Goal: Complete application form: Complete application form

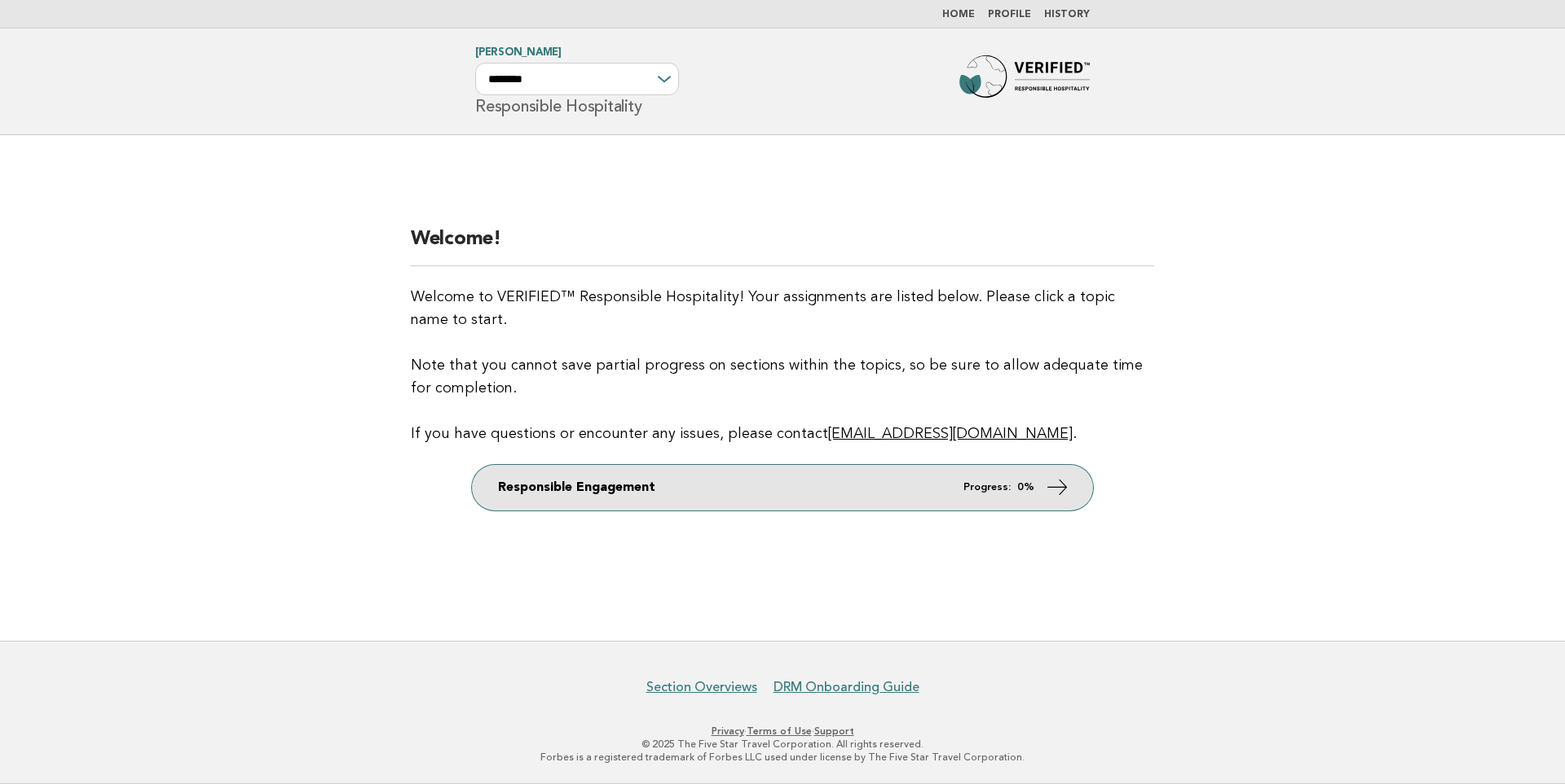
click at [865, 487] on link "Responsible Engagement Progress: 0%" at bounding box center [782, 488] width 621 height 46
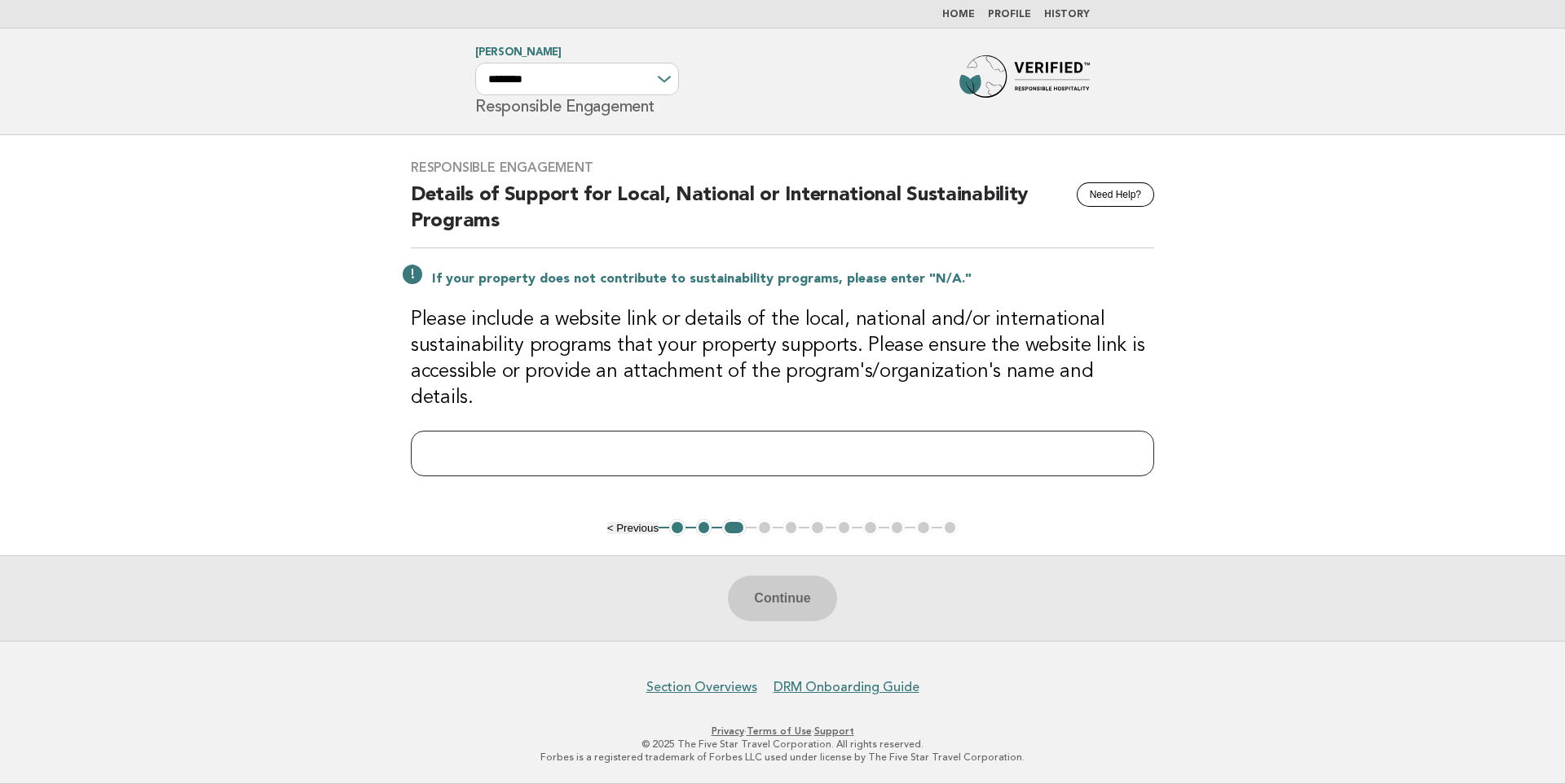
click at [907, 449] on input "text" at bounding box center [782, 454] width 743 height 46
paste input "**********"
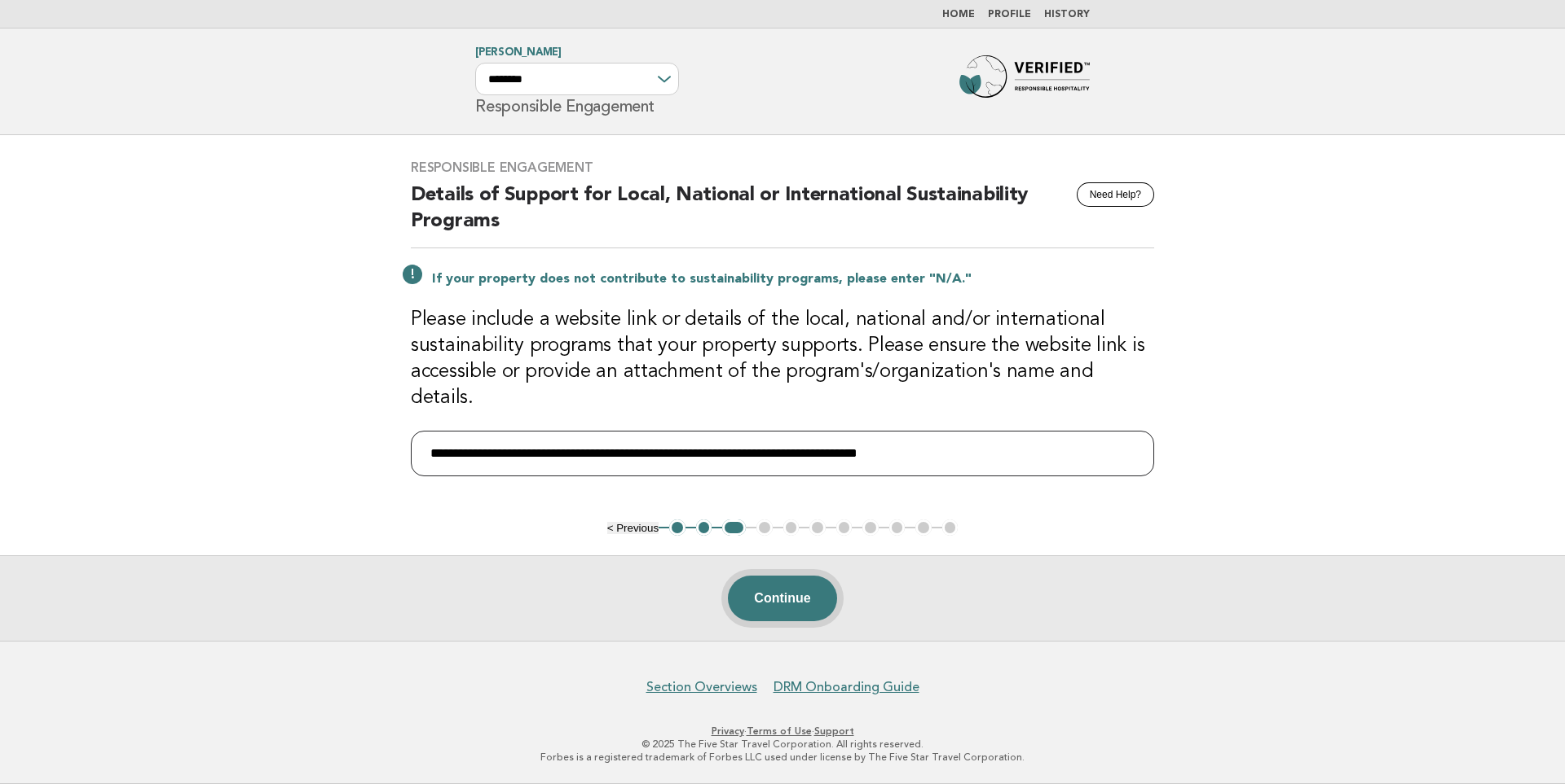
type input "**********"
click at [804, 607] on button "Continue" at bounding box center [782, 599] width 109 height 46
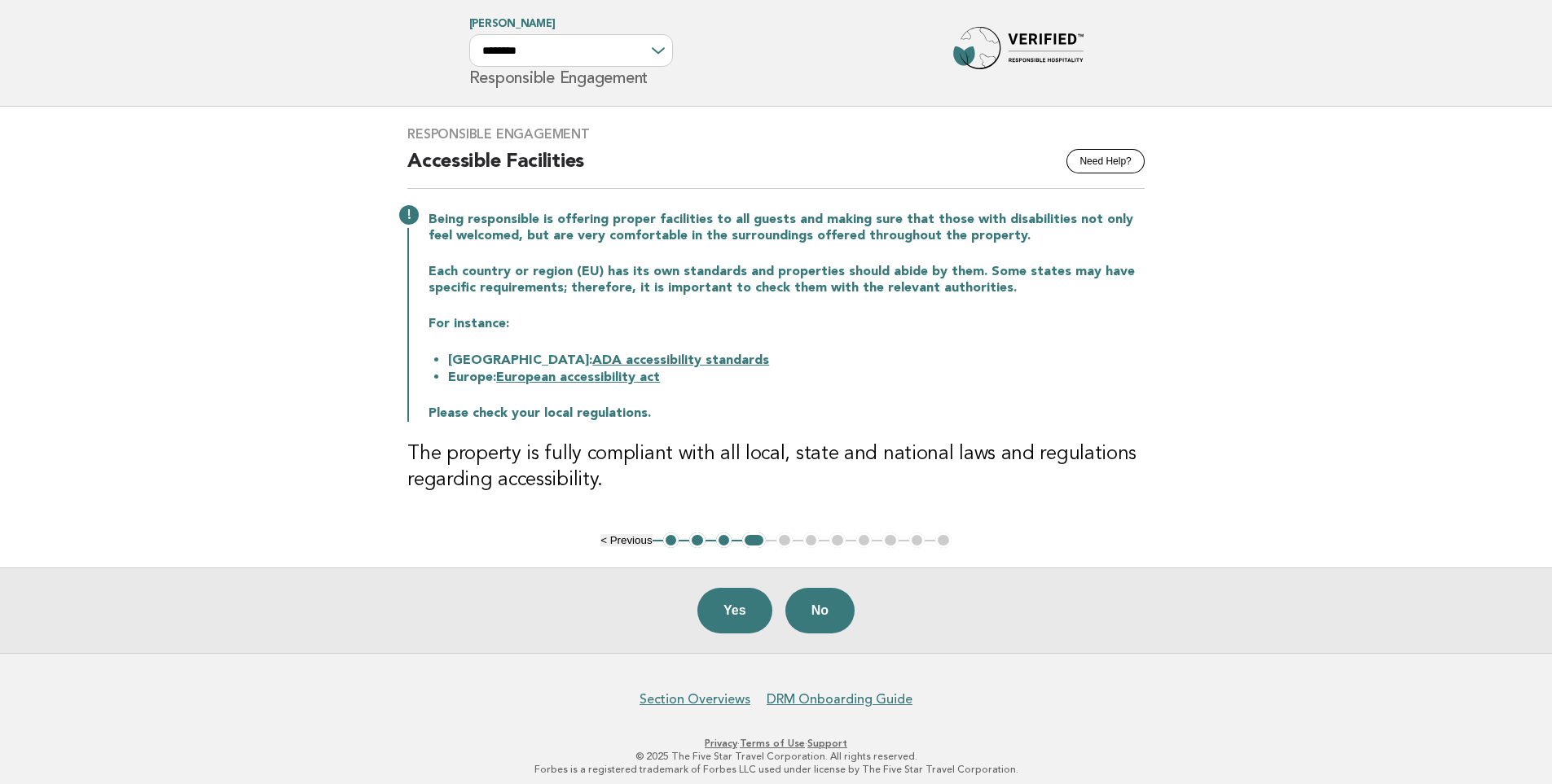
scroll to position [40, 0]
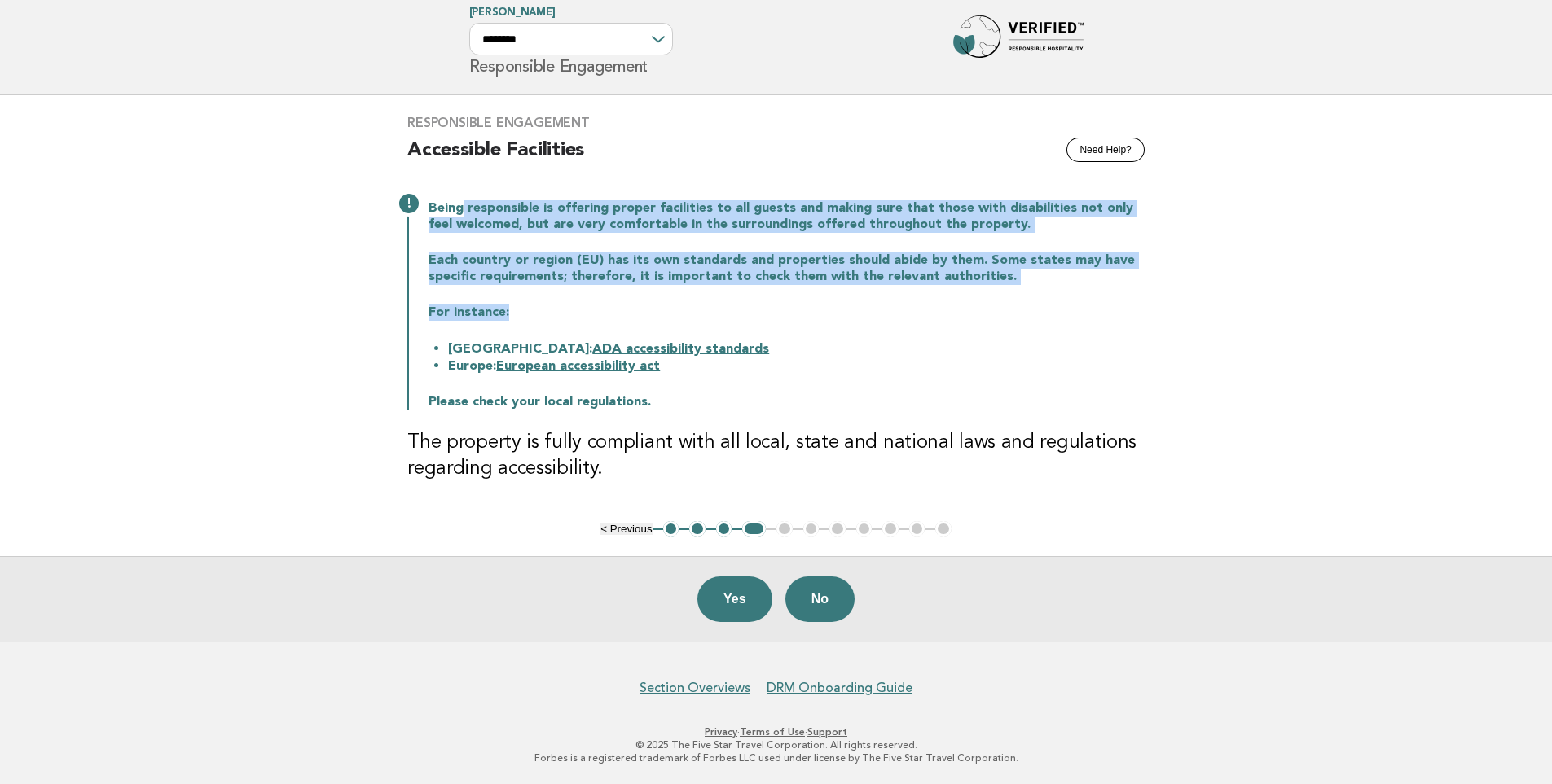
drag, startPoint x: 460, startPoint y: 211, endPoint x: 595, endPoint y: 319, distance: 172.9
click at [595, 319] on div "Being responsible is offering proper facilities to all guests and making sure t…" at bounding box center [776, 304] width 738 height 213
click at [718, 603] on button "Yes" at bounding box center [735, 600] width 75 height 46
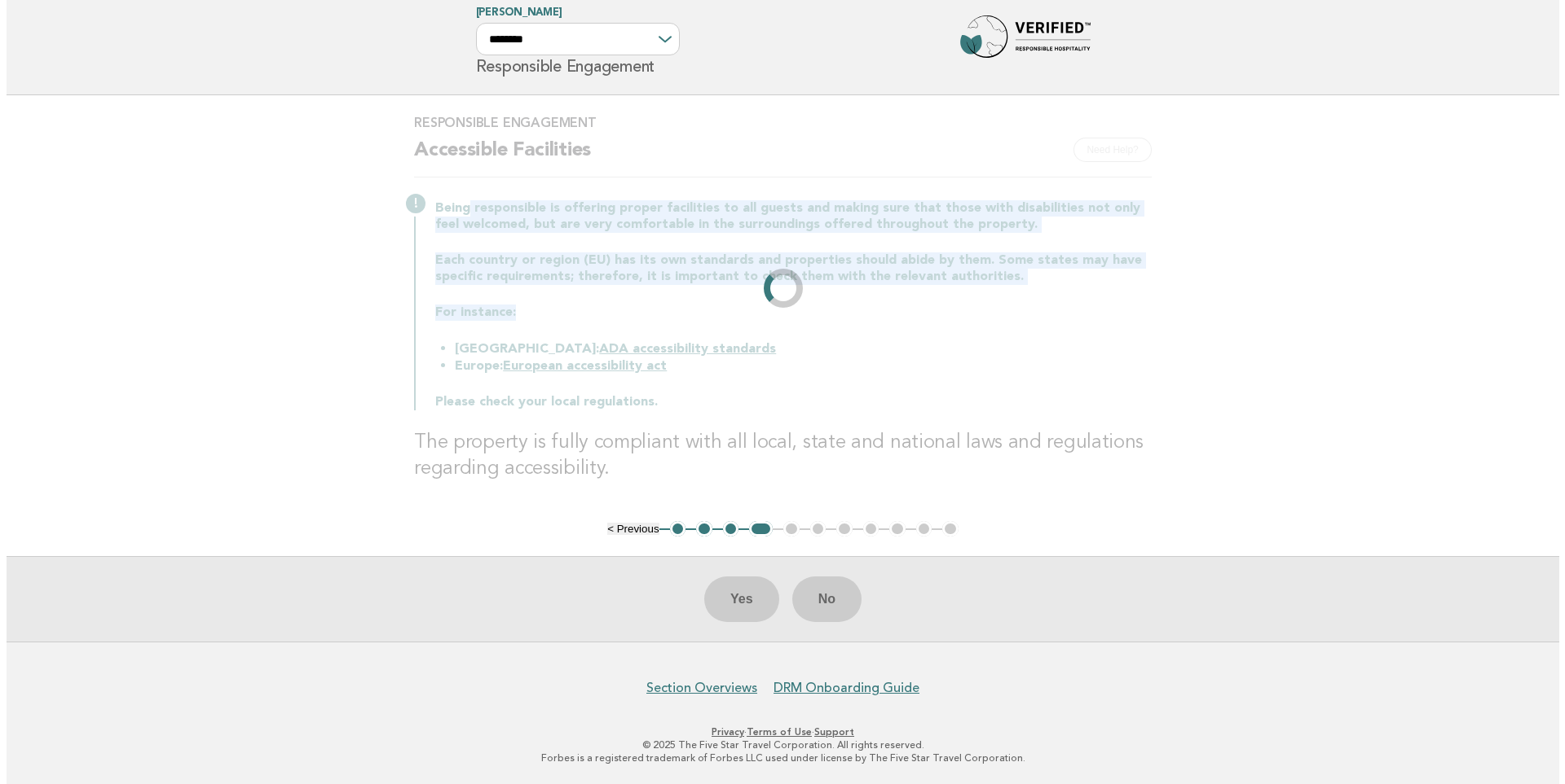
scroll to position [0, 0]
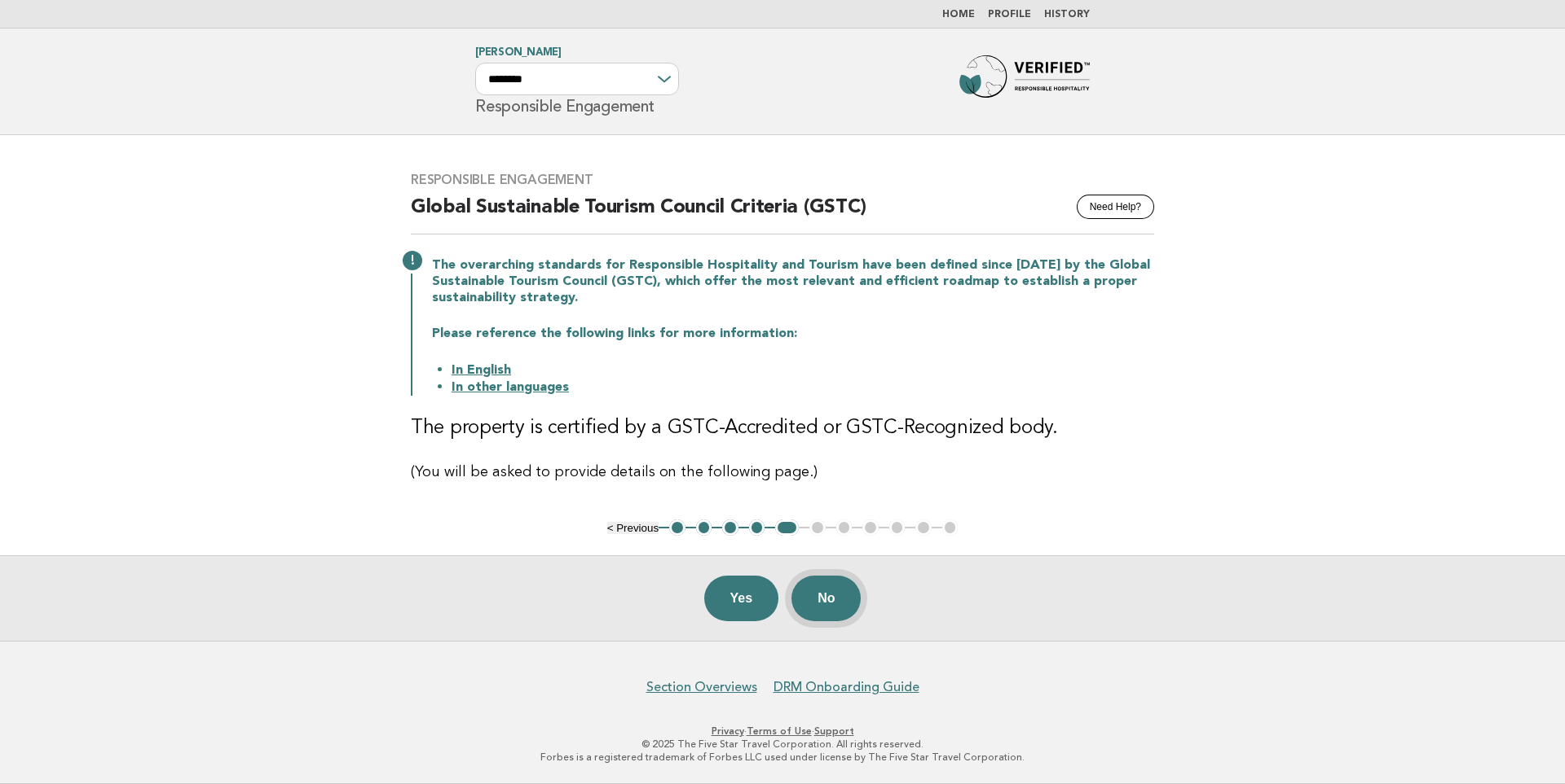
click at [824, 601] on button "No" at bounding box center [826, 599] width 69 height 46
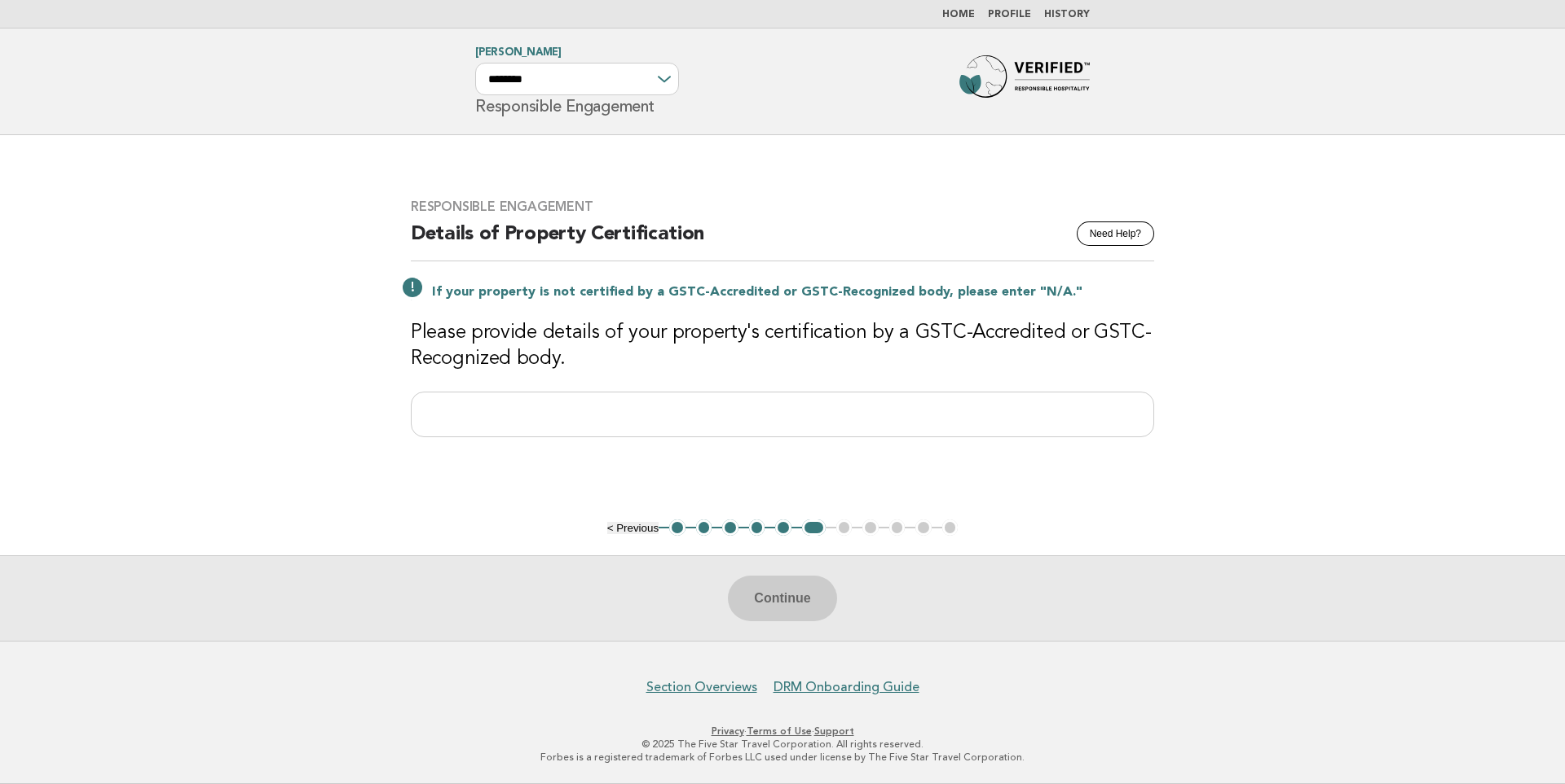
click at [634, 527] on button "< Previous" at bounding box center [633, 528] width 51 height 12
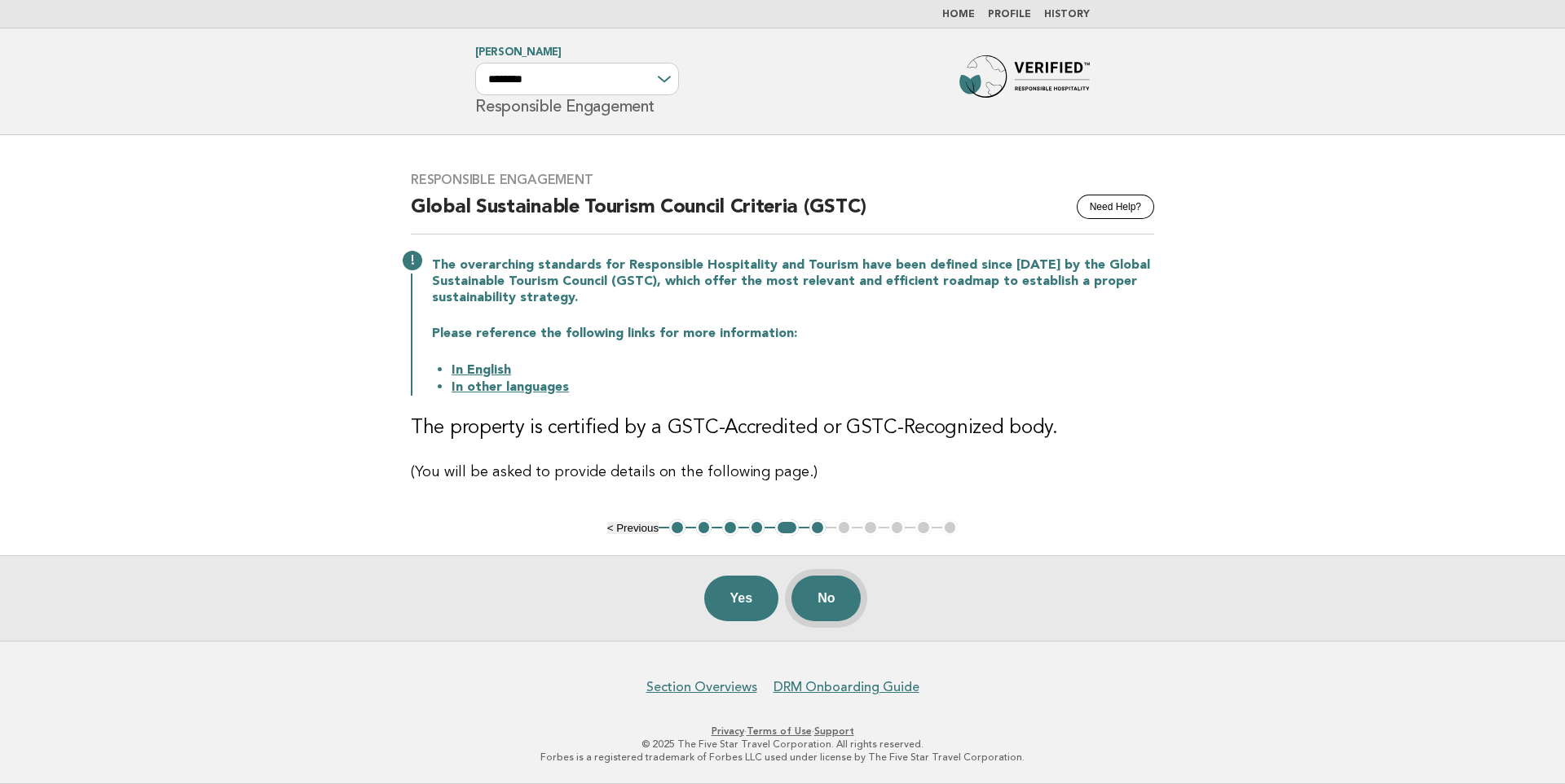
click at [842, 603] on button "No" at bounding box center [826, 599] width 69 height 46
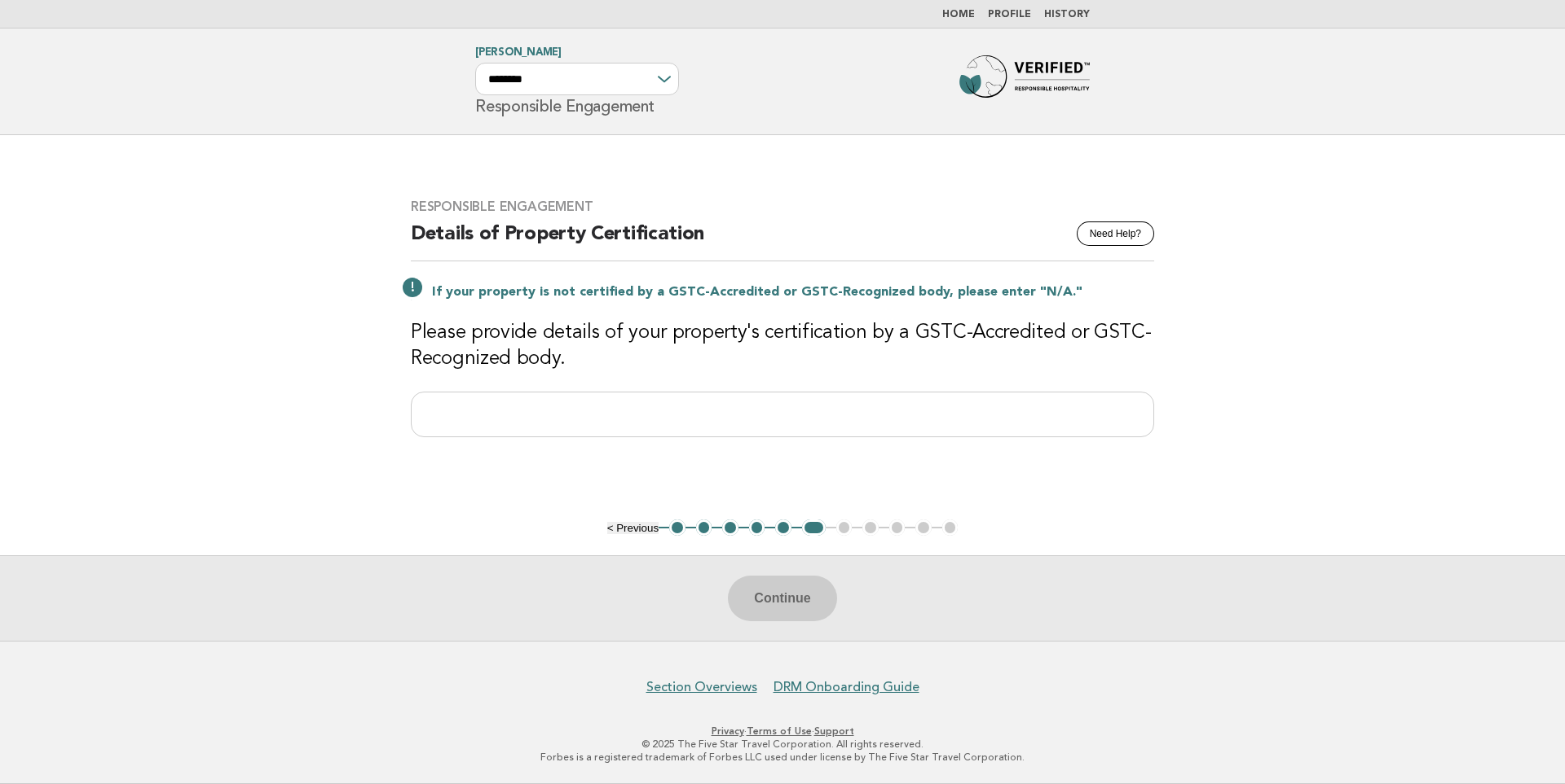
click at [530, 388] on div "Responsible Engagement Need Help? Details of Property Certification If your pro…" at bounding box center [782, 328] width 782 height 297
click at [531, 404] on input "text" at bounding box center [782, 415] width 743 height 46
click at [531, 407] on input "text" at bounding box center [782, 415] width 743 height 46
click at [530, 412] on input "text" at bounding box center [782, 415] width 743 height 46
click at [637, 531] on button "< Previous" at bounding box center [633, 528] width 51 height 12
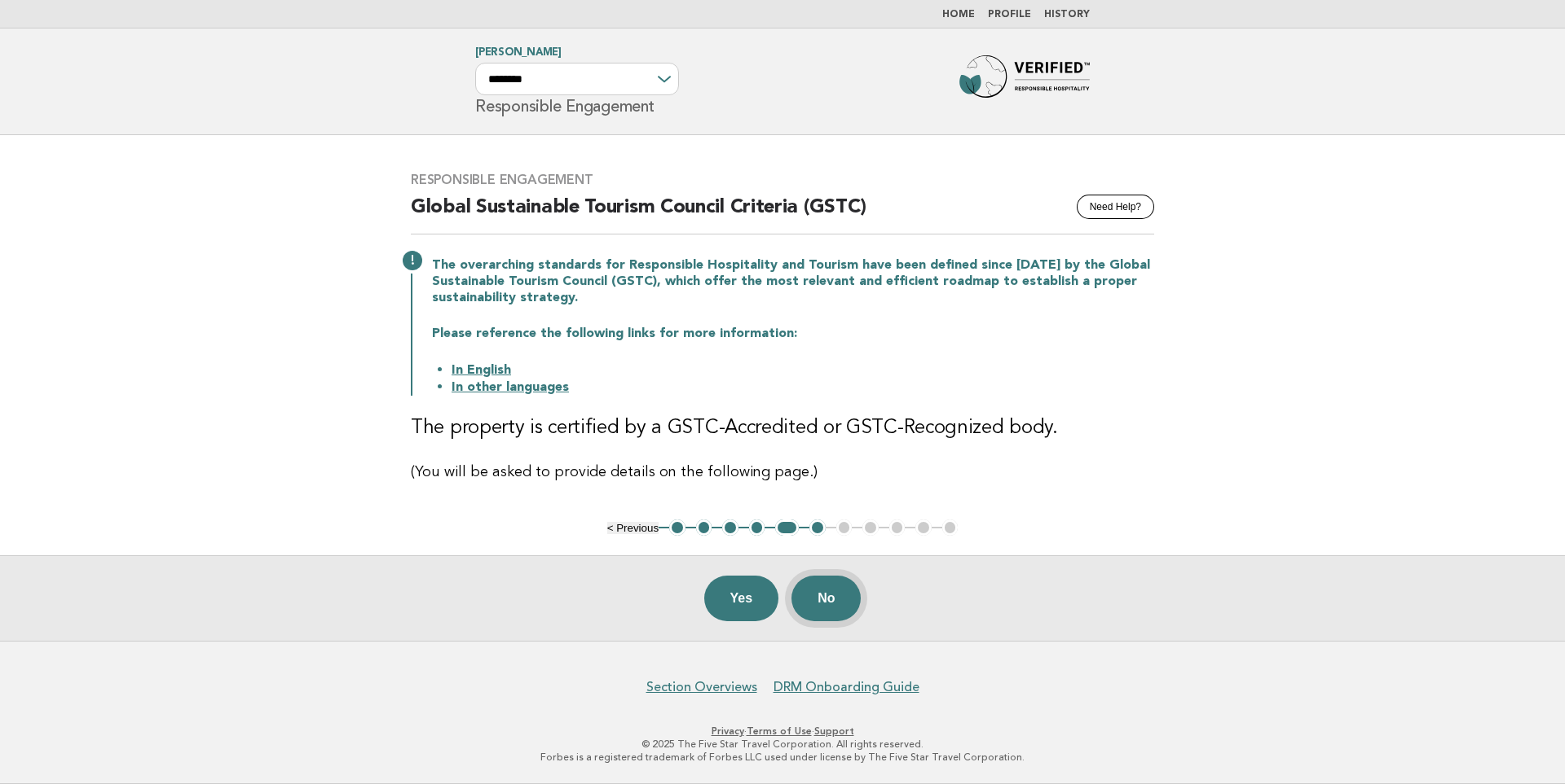
click at [831, 601] on button "No" at bounding box center [826, 599] width 69 height 46
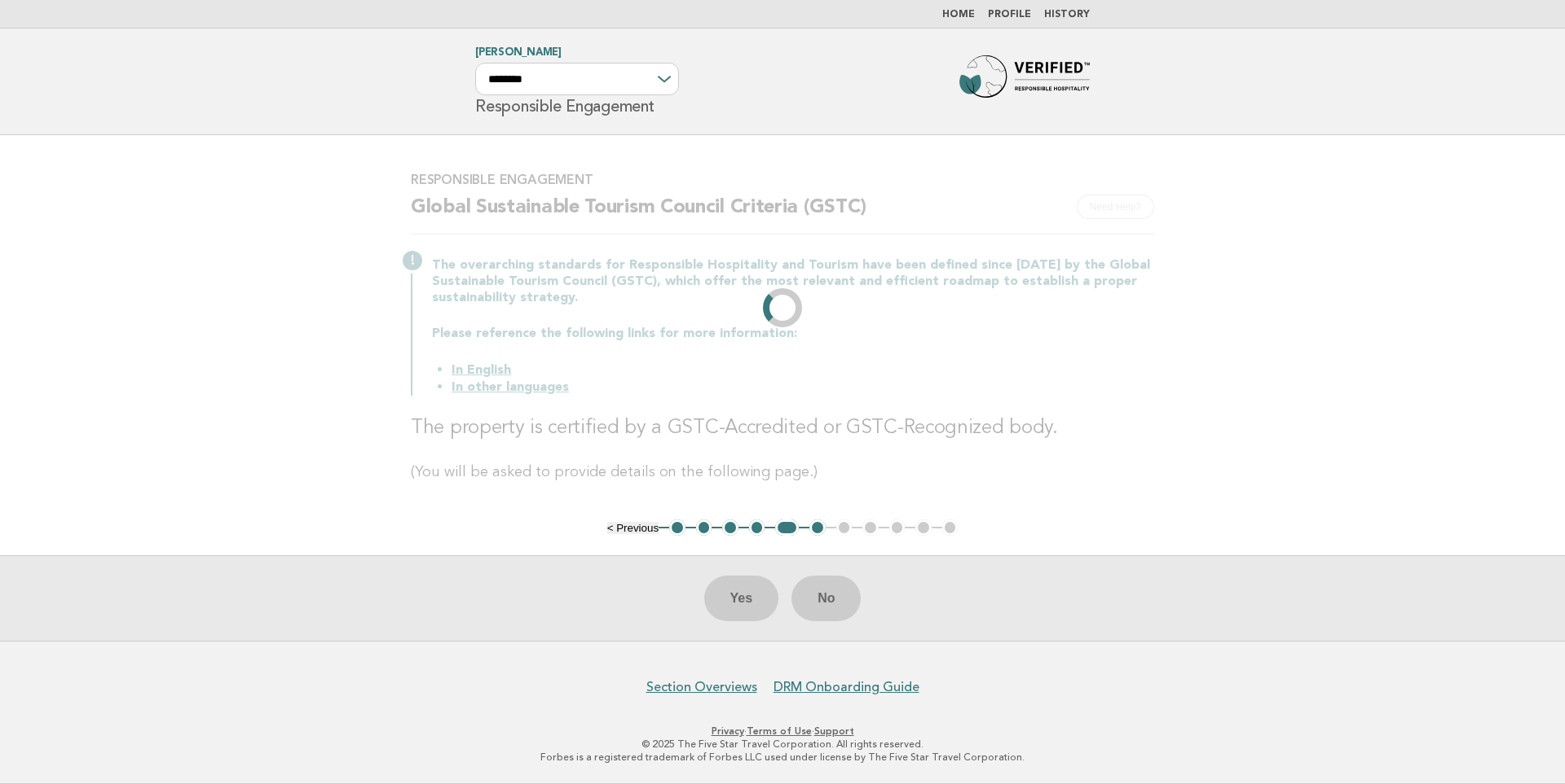
click at [528, 412] on div "Responsible Engagement Need Help? Global Sustainable Tourism Council Criteria (…" at bounding box center [782, 327] width 782 height 351
click at [529, 412] on div "Responsible Engagement Need Help? Global Sustainable Tourism Council Criteria (…" at bounding box center [782, 327] width 782 height 351
click at [519, 369] on li "In English" at bounding box center [803, 370] width 702 height 17
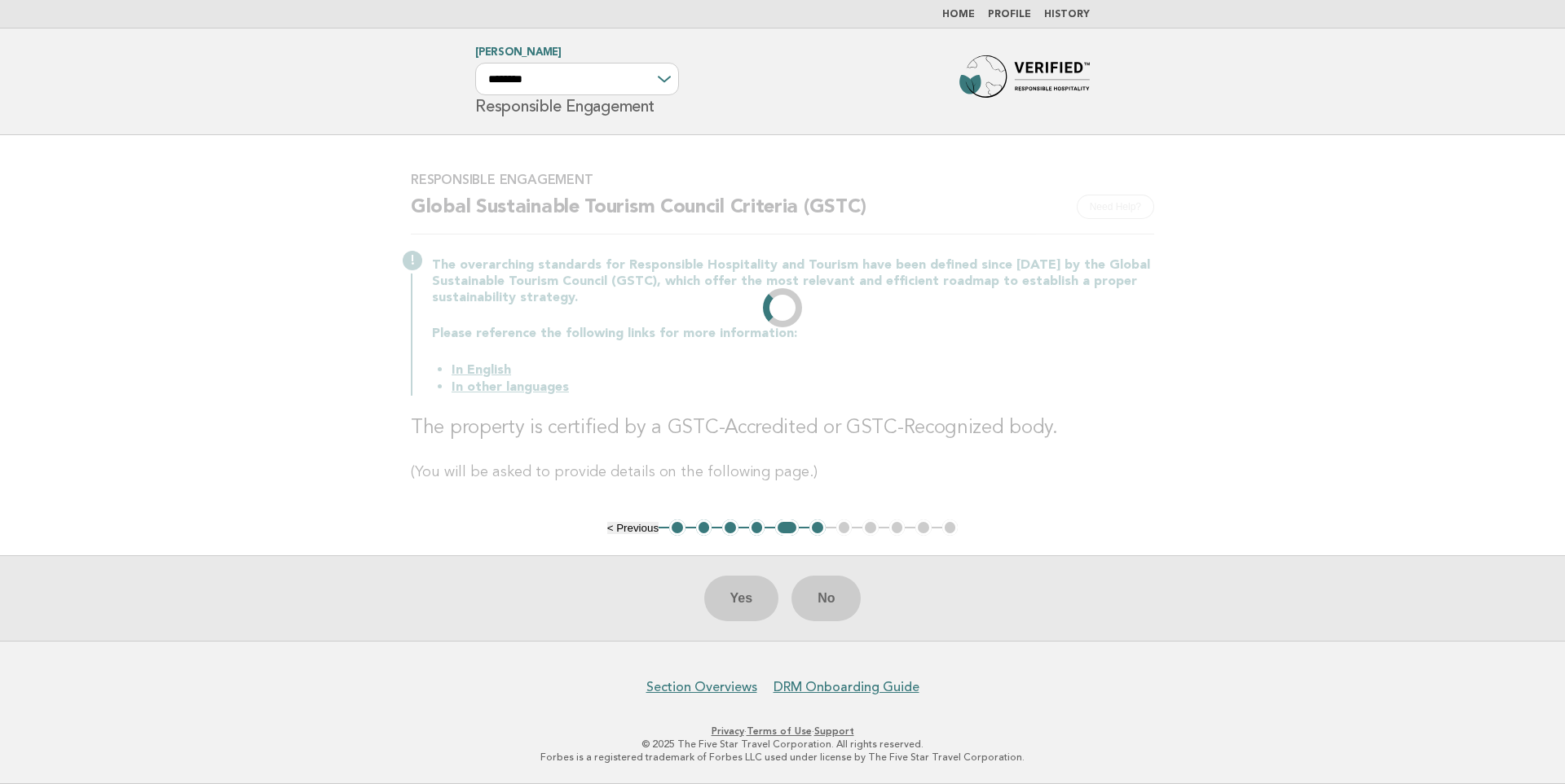
click at [1183, 397] on main "Responsible Engagement Need Help? Global Sustainable Tourism Council Criteria (…" at bounding box center [782, 387] width 1565 height 506
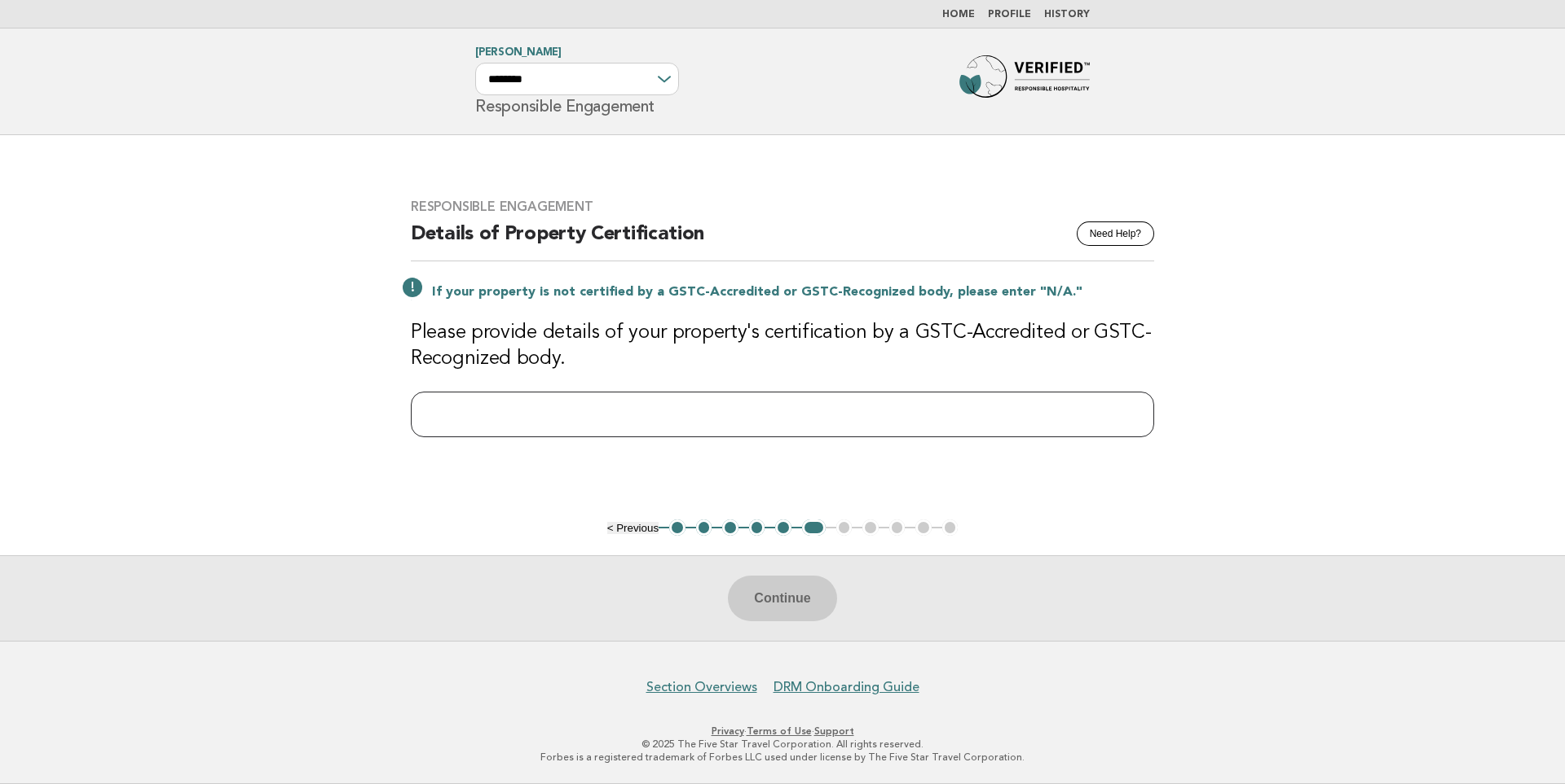
click at [548, 405] on input "text" at bounding box center [782, 415] width 743 height 46
click at [548, 407] on input "text" at bounding box center [782, 415] width 743 height 46
click at [548, 409] on input "text" at bounding box center [782, 415] width 743 height 46
drag, startPoint x: 1079, startPoint y: 333, endPoint x: 1080, endPoint y: 364, distance: 31.0
click at [1080, 364] on h3 "Please provide details of your property's certification by a GSTC-Accredited or…" at bounding box center [782, 346] width 743 height 52
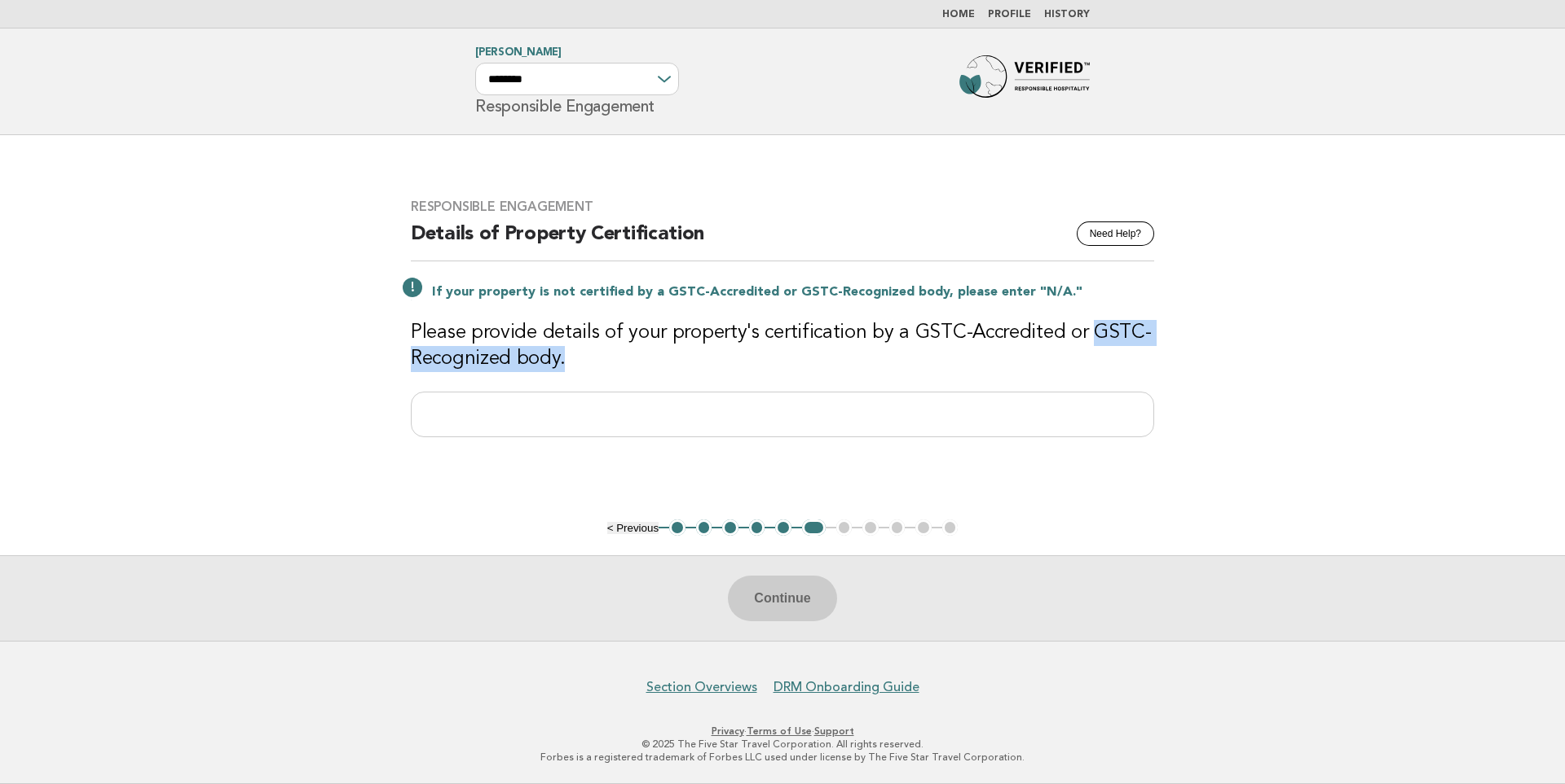
click at [547, 361] on h3 "Please provide details of your property's certification by a GSTC-Accredited or…" at bounding box center [782, 346] width 743 height 52
click at [676, 427] on input "text" at bounding box center [782, 415] width 743 height 46
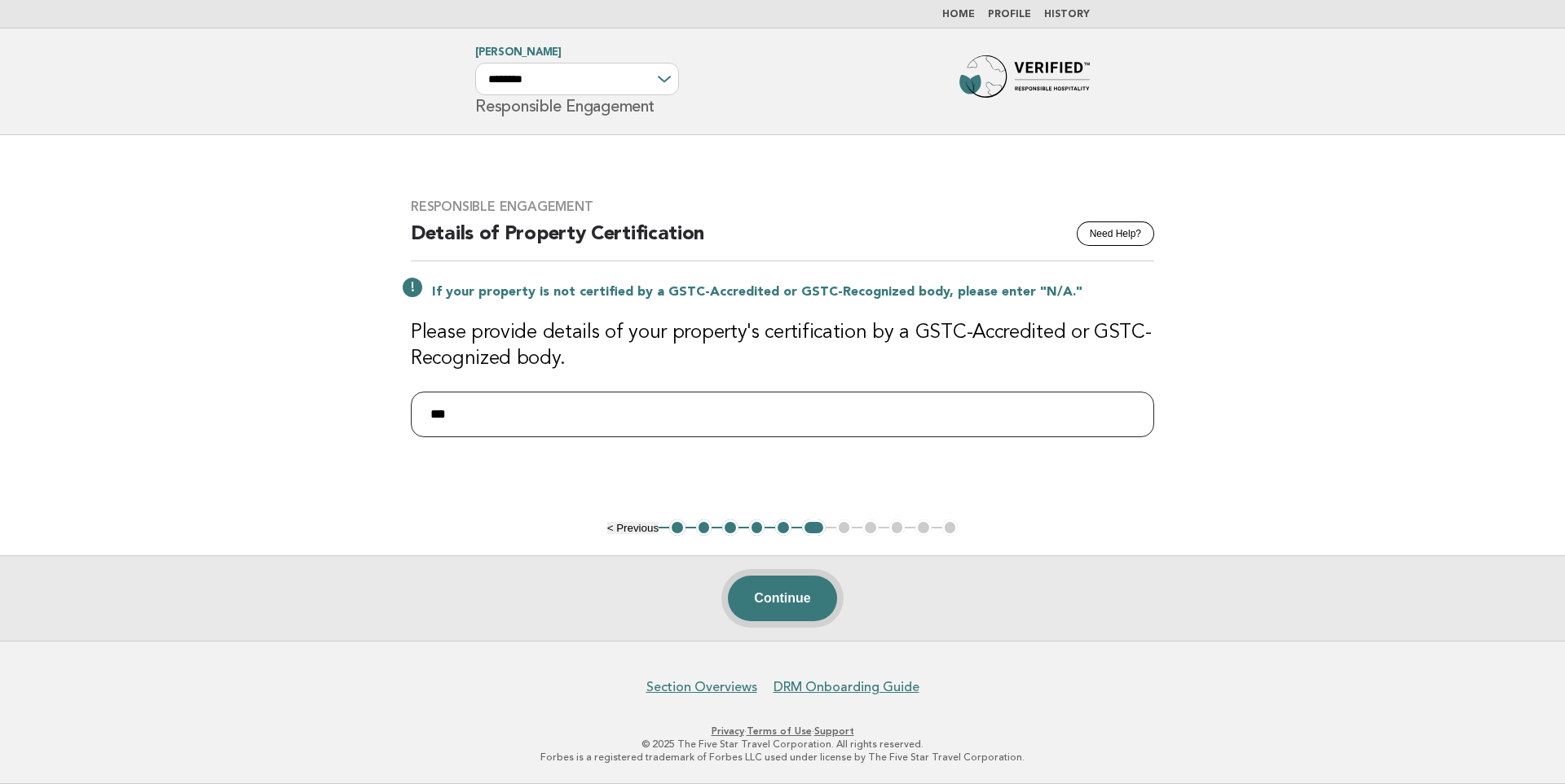
type input "***"
click at [796, 601] on button "Continue" at bounding box center [782, 599] width 109 height 46
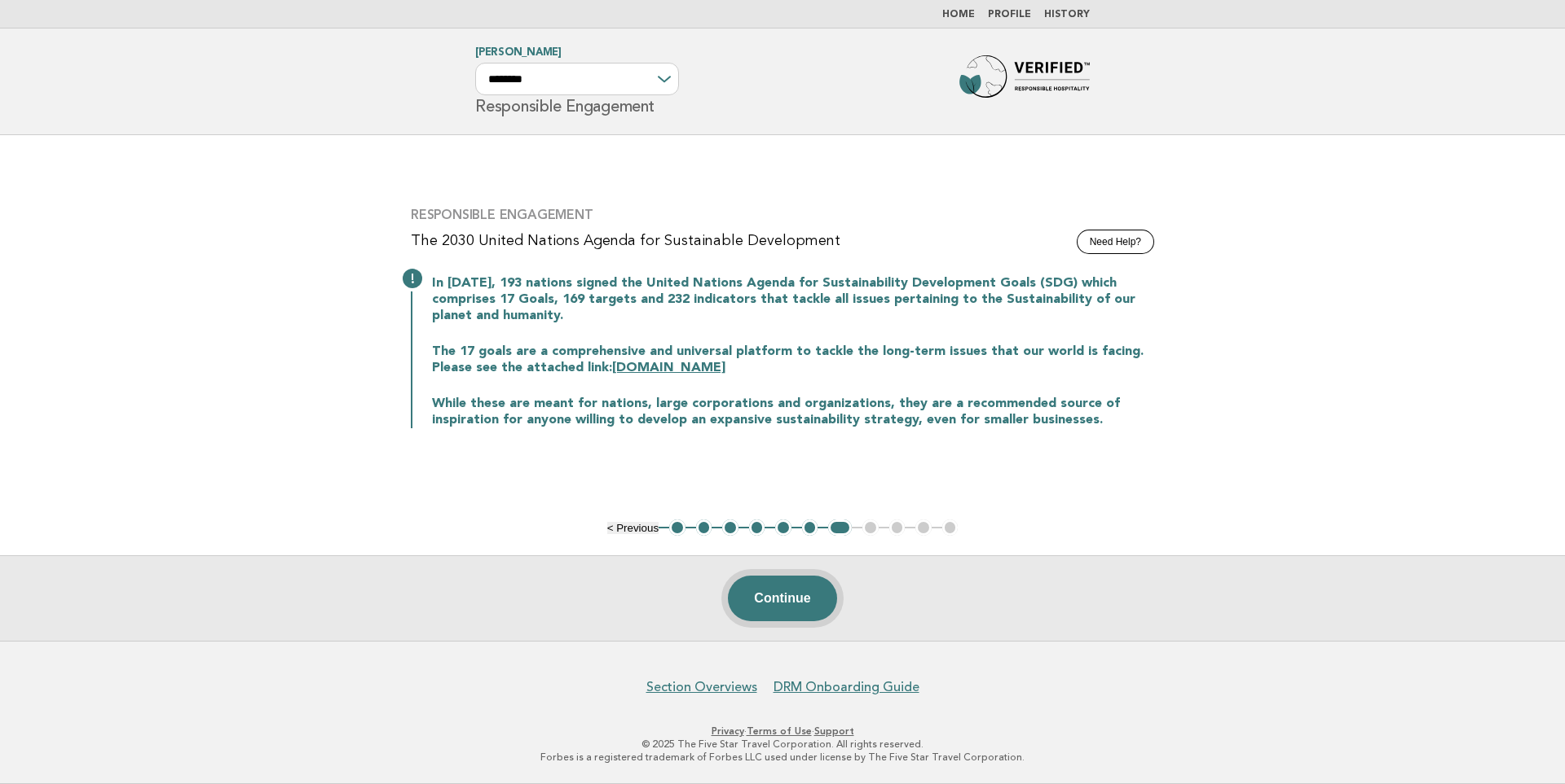
click at [777, 593] on button "Continue" at bounding box center [782, 599] width 109 height 46
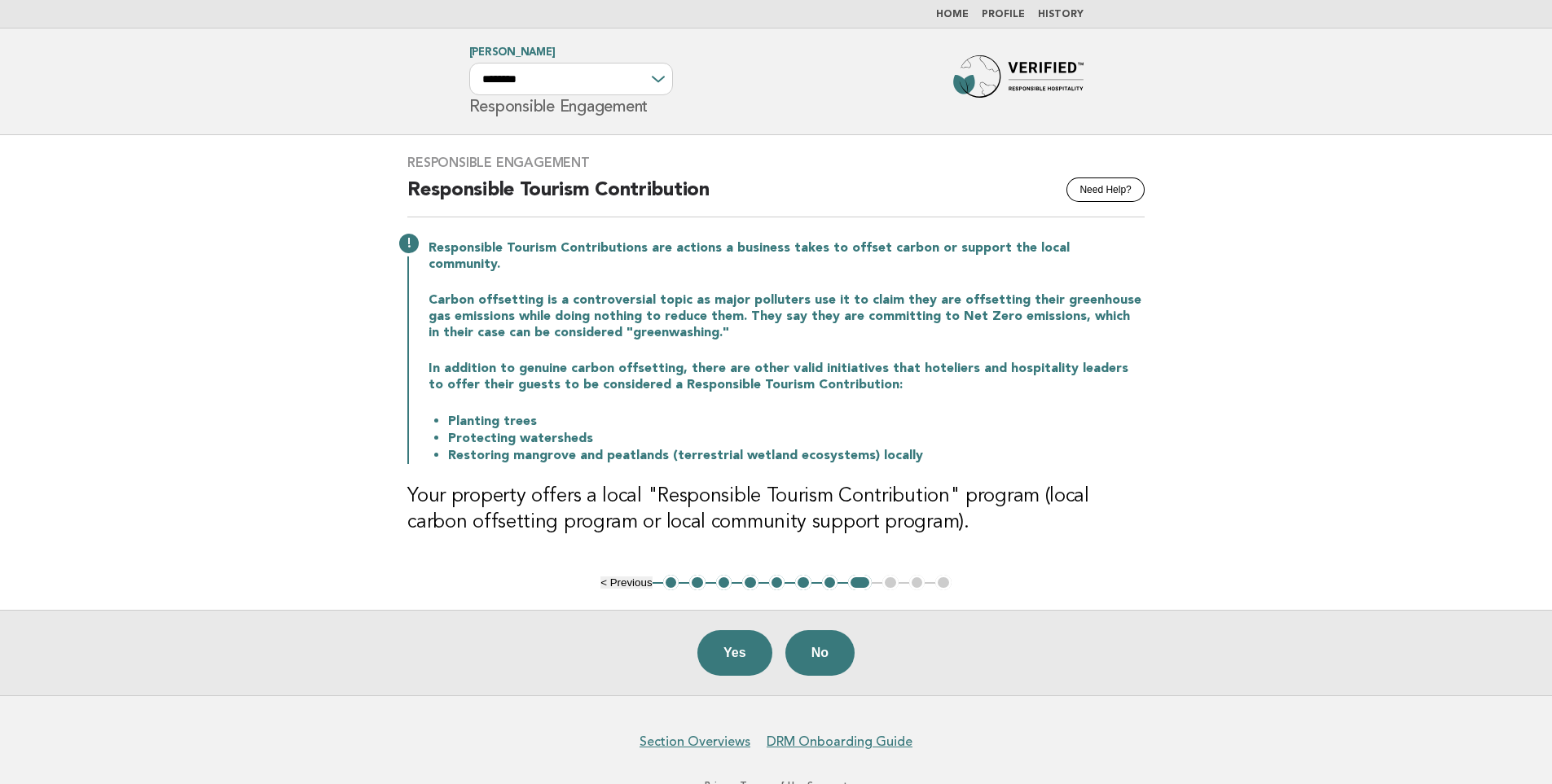
scroll to position [37, 0]
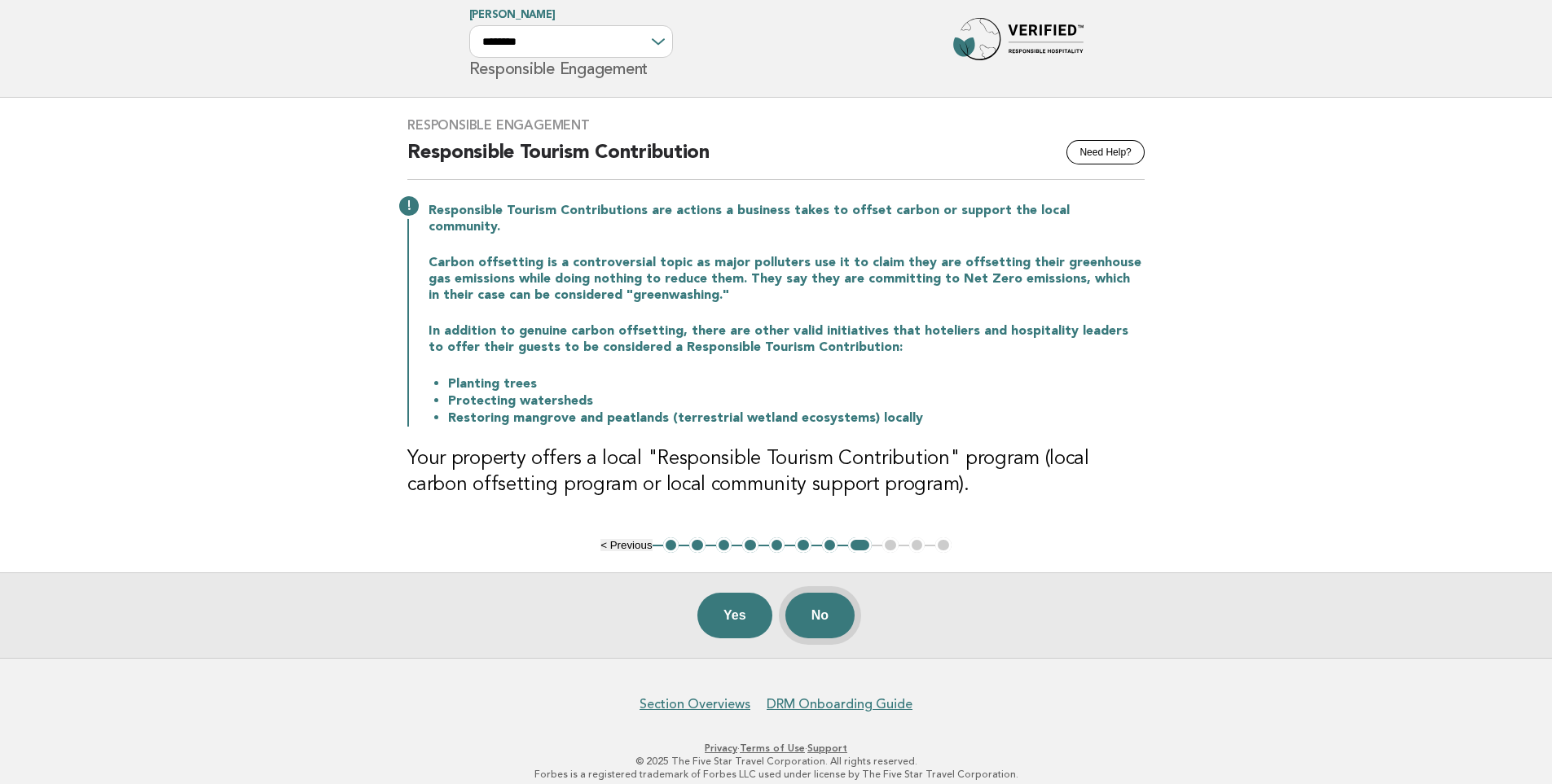
click at [822, 605] on button "No" at bounding box center [820, 616] width 69 height 46
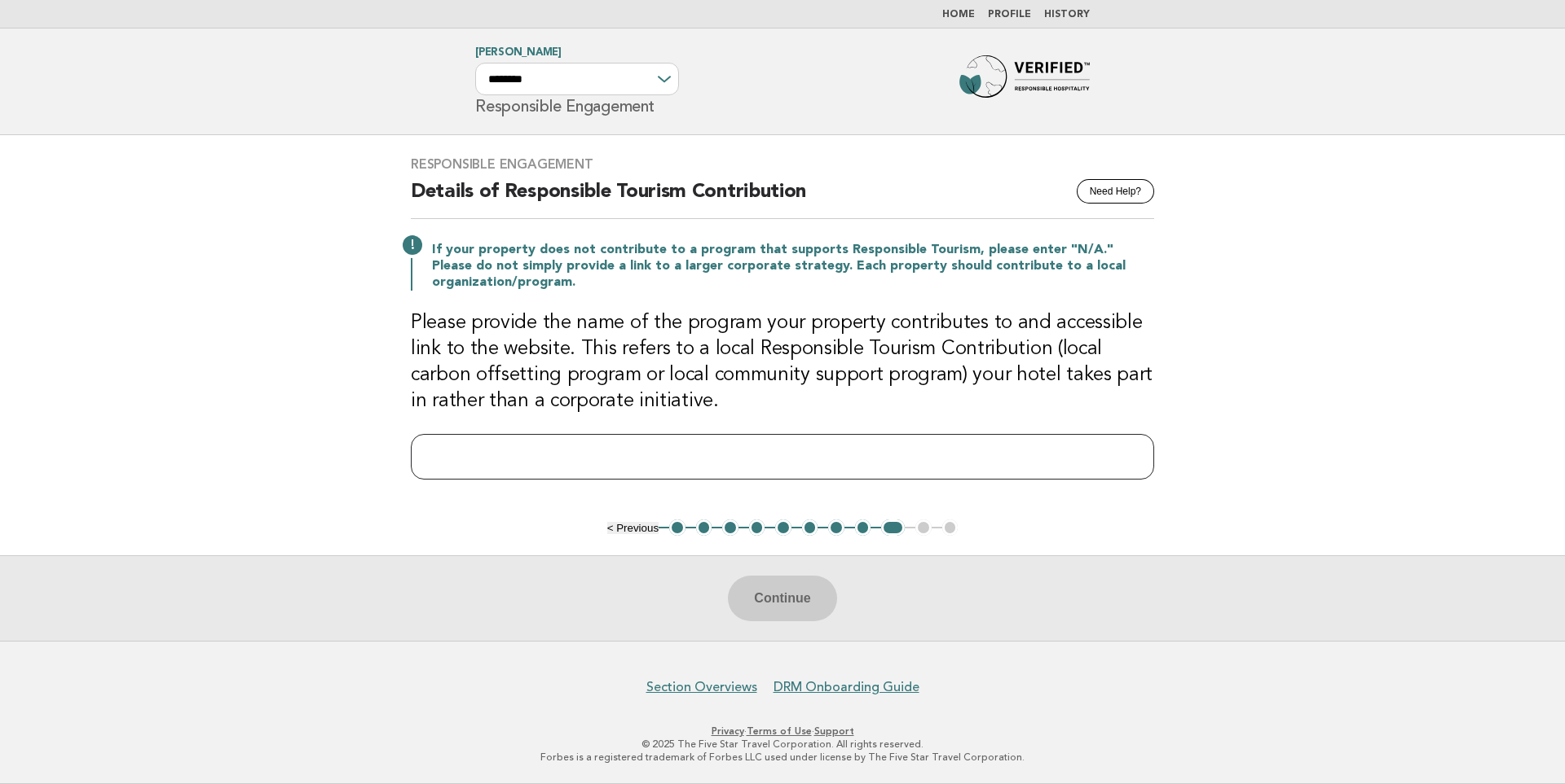
click at [915, 447] on input "text" at bounding box center [782, 457] width 743 height 46
type input "***"
click at [777, 592] on button "Continue" at bounding box center [782, 599] width 109 height 46
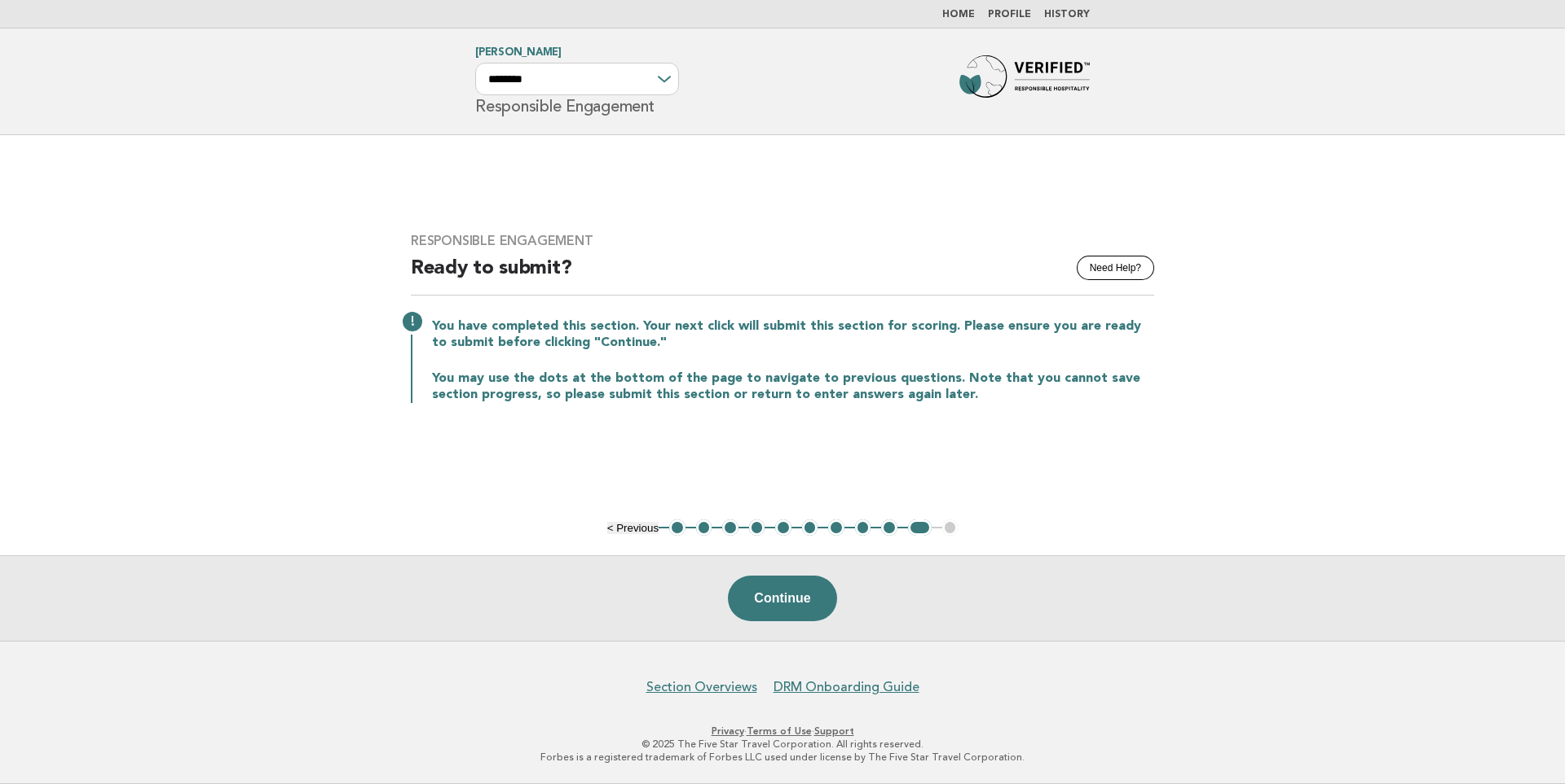
click at [616, 526] on button "< Previous" at bounding box center [633, 528] width 51 height 12
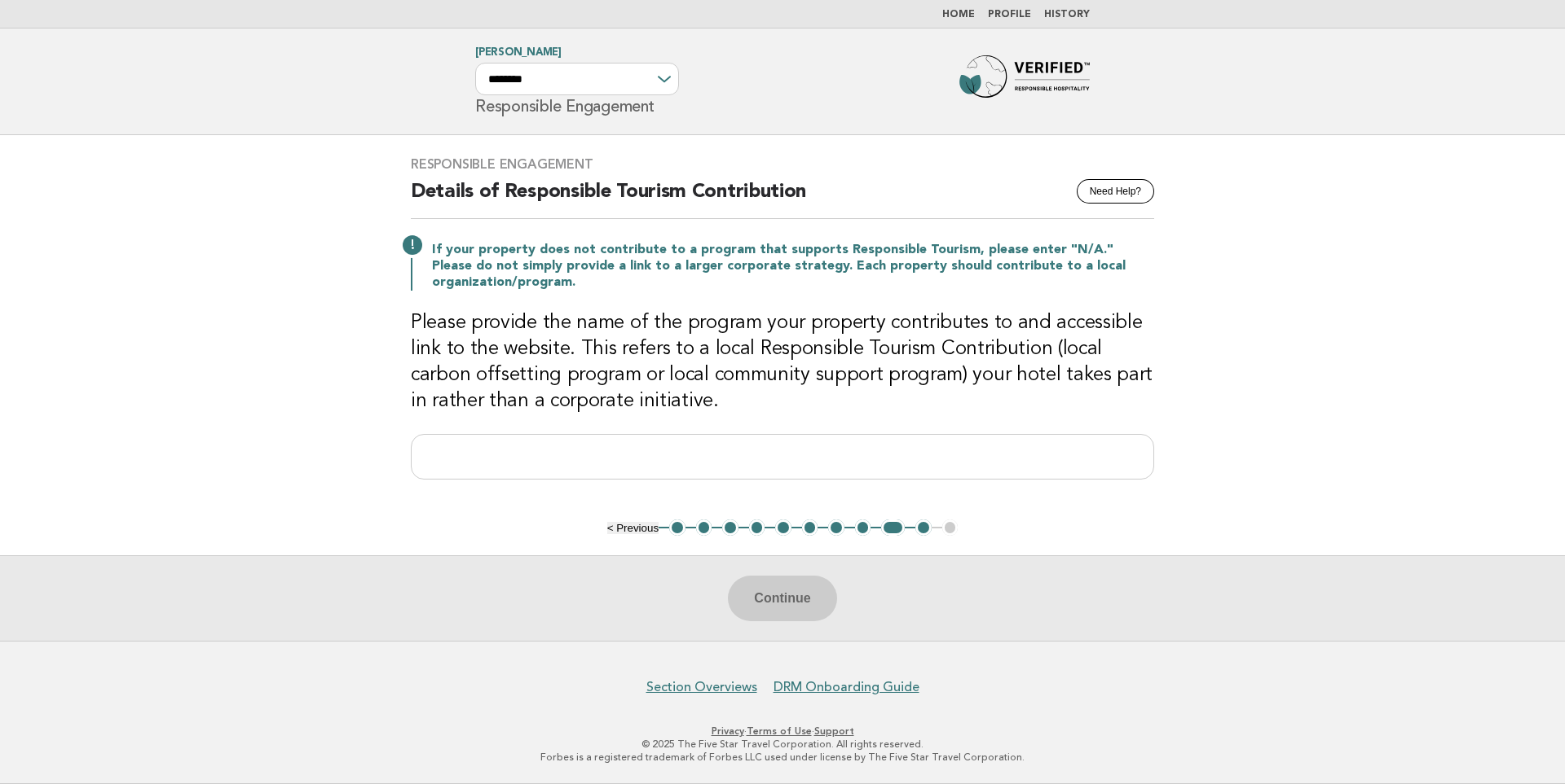
click at [616, 526] on button "< Previous" at bounding box center [633, 528] width 51 height 12
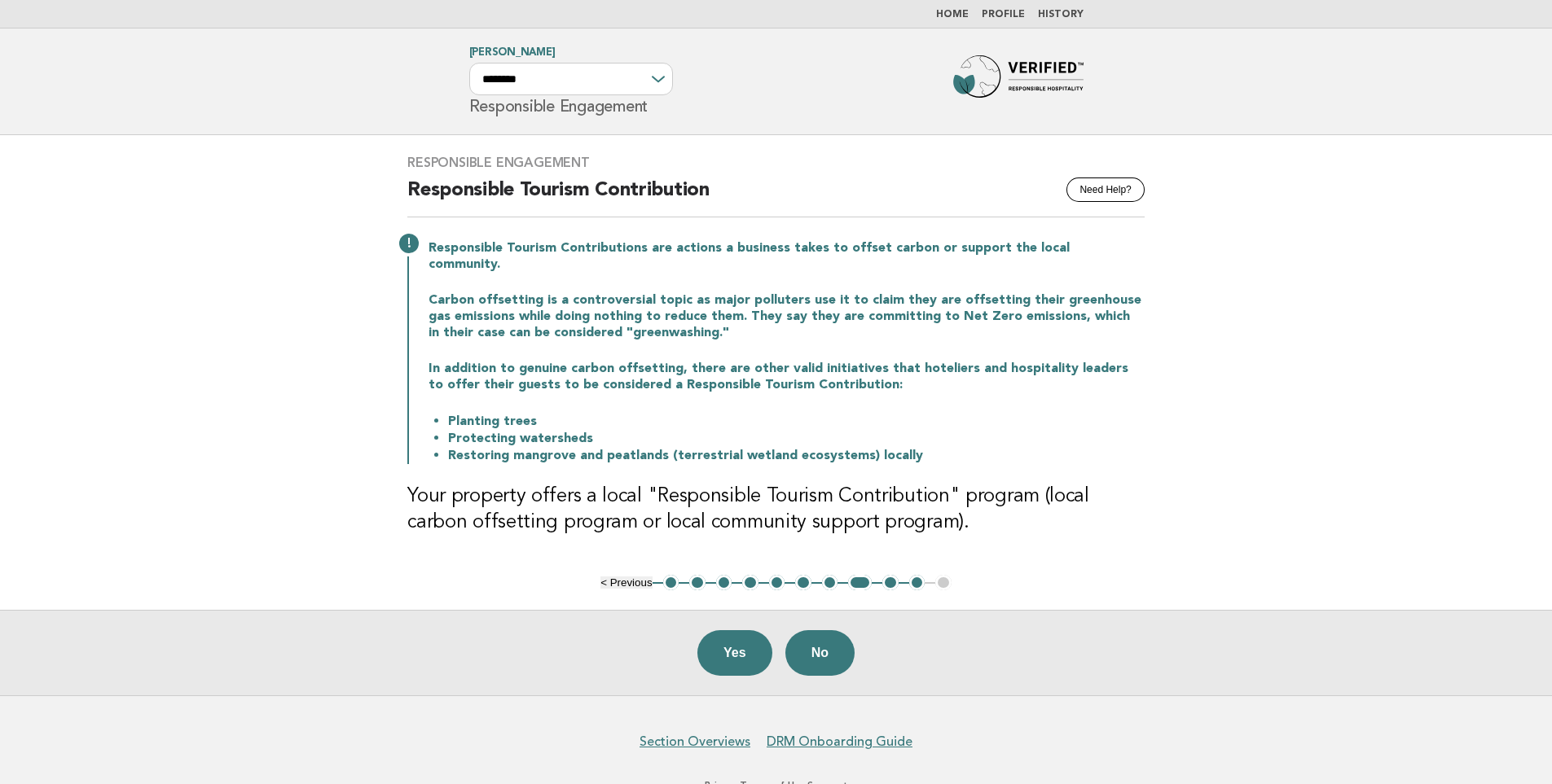
click at [670, 575] on button "1" at bounding box center [671, 583] width 16 height 16
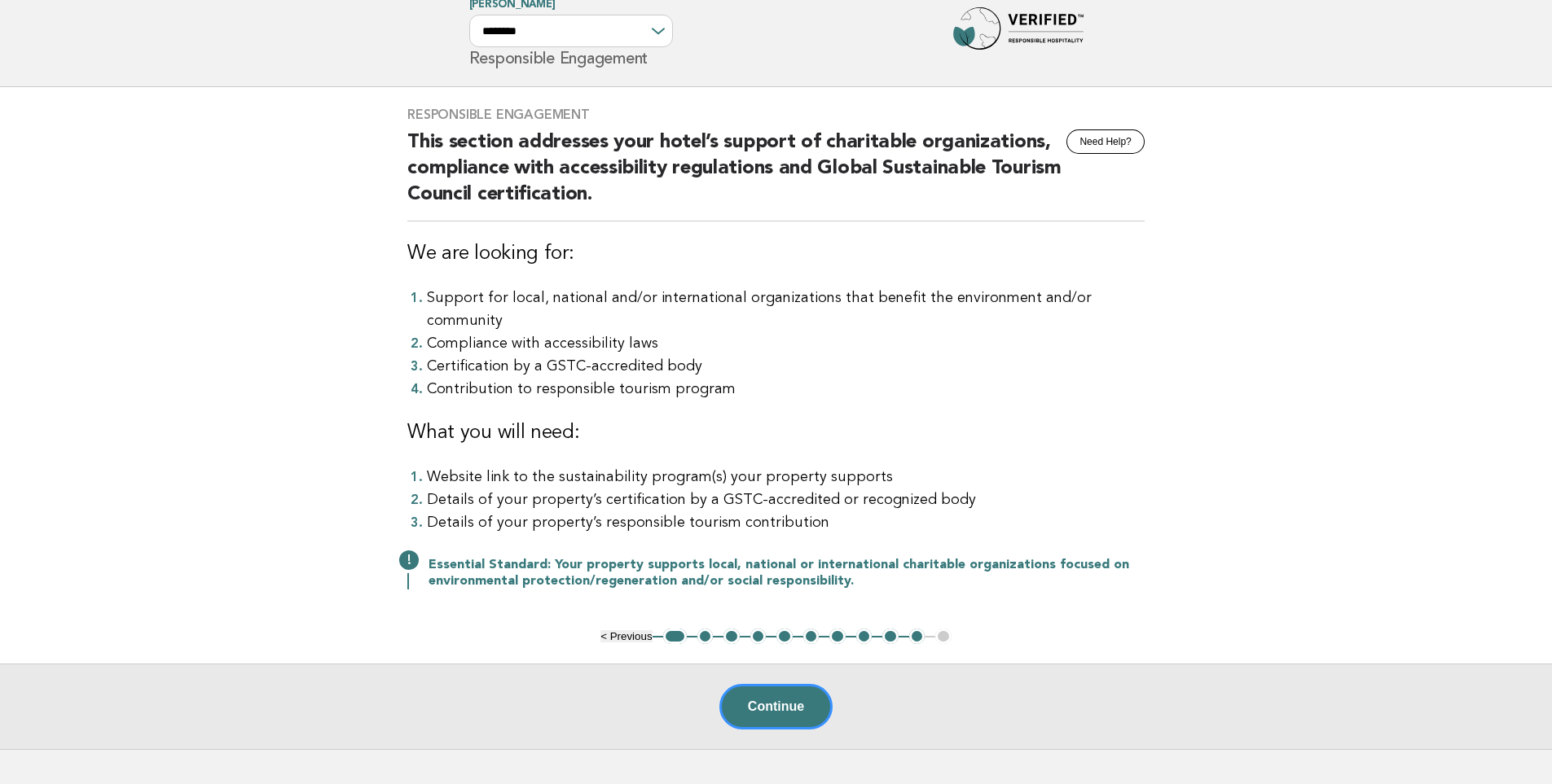
scroll to position [81, 0]
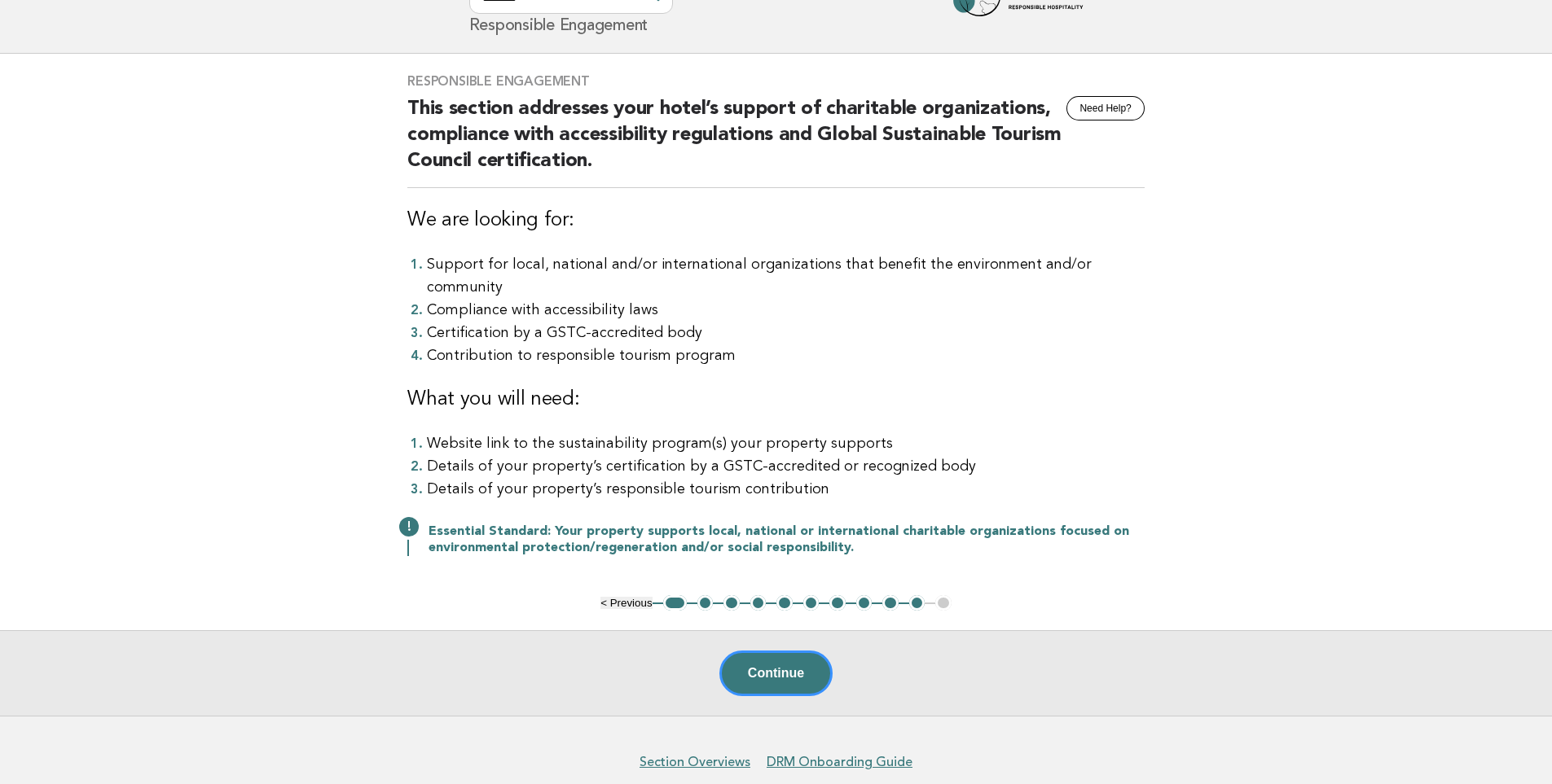
click at [701, 595] on button "2" at bounding box center [706, 603] width 16 height 16
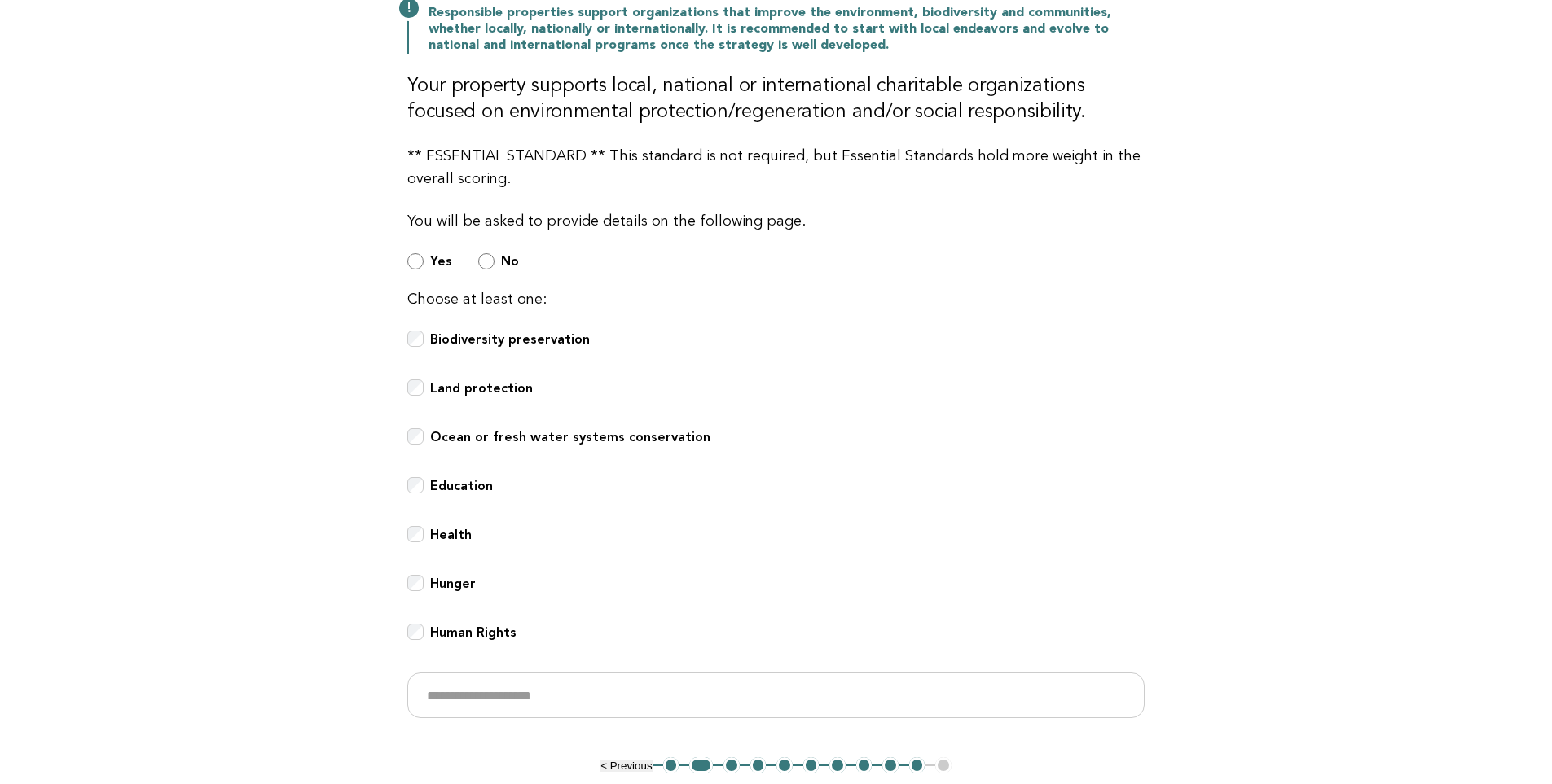
scroll to position [471, 0]
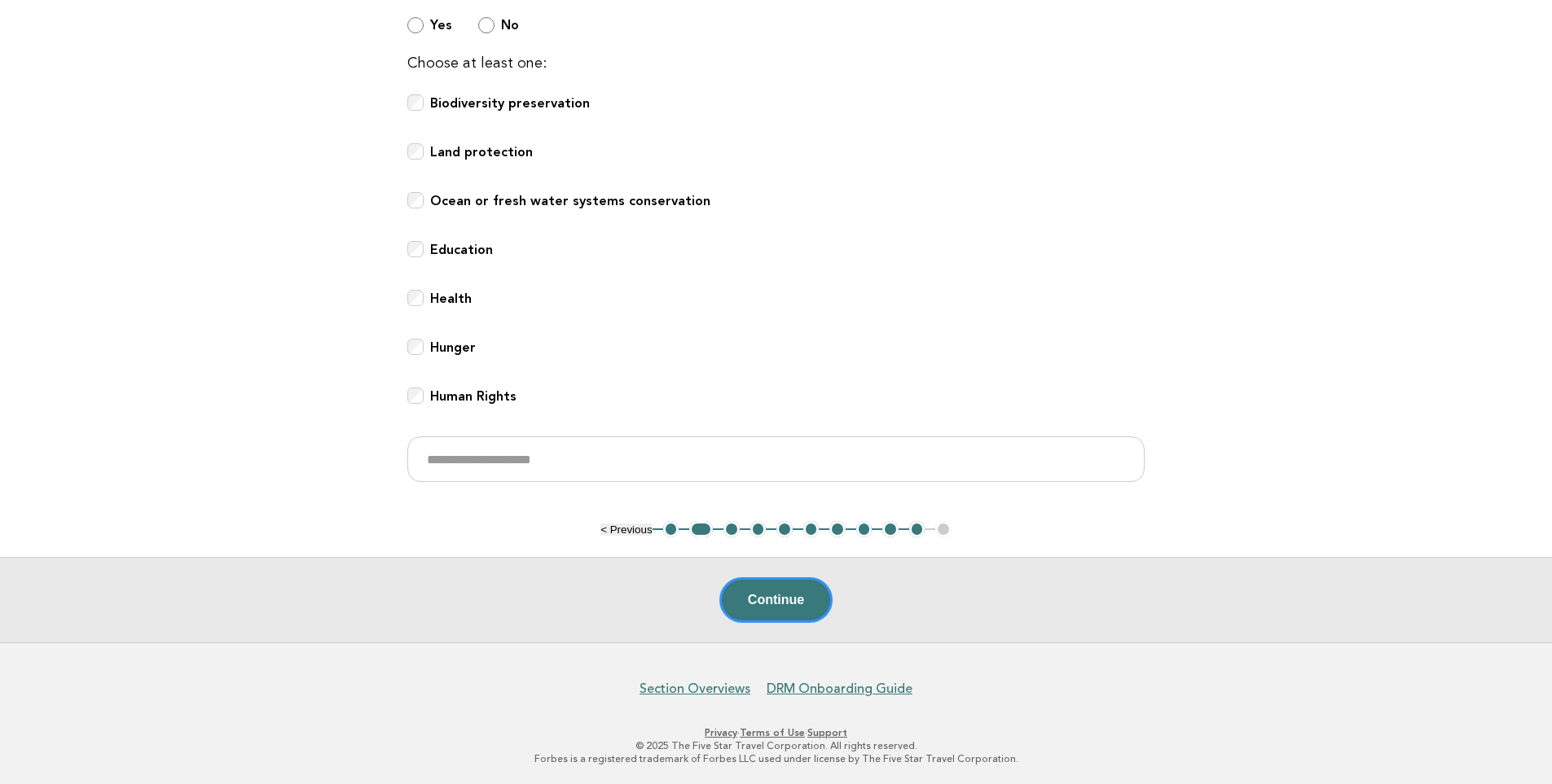
click at [729, 524] on button "3" at bounding box center [731, 530] width 16 height 16
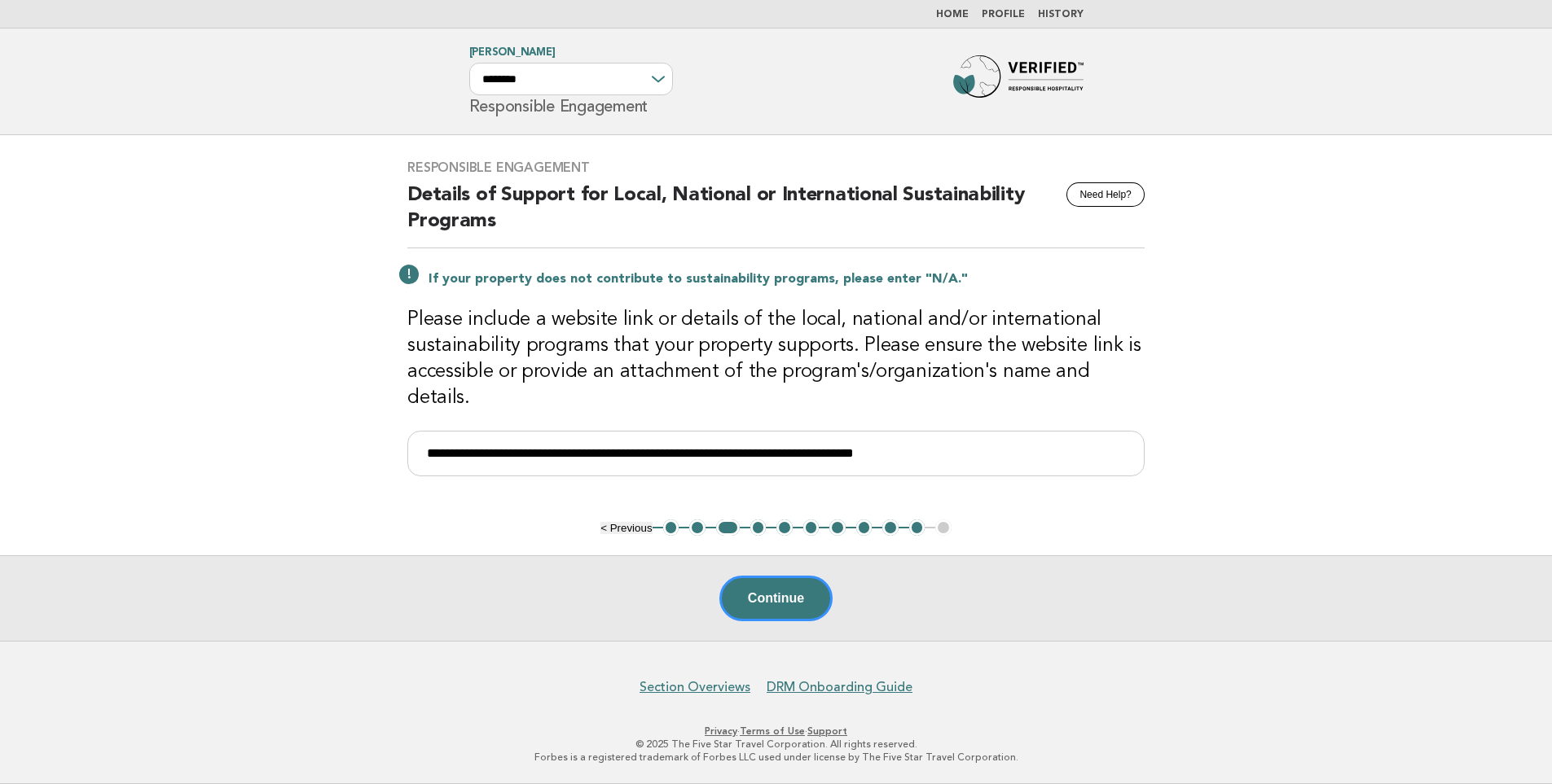
scroll to position [0, 0]
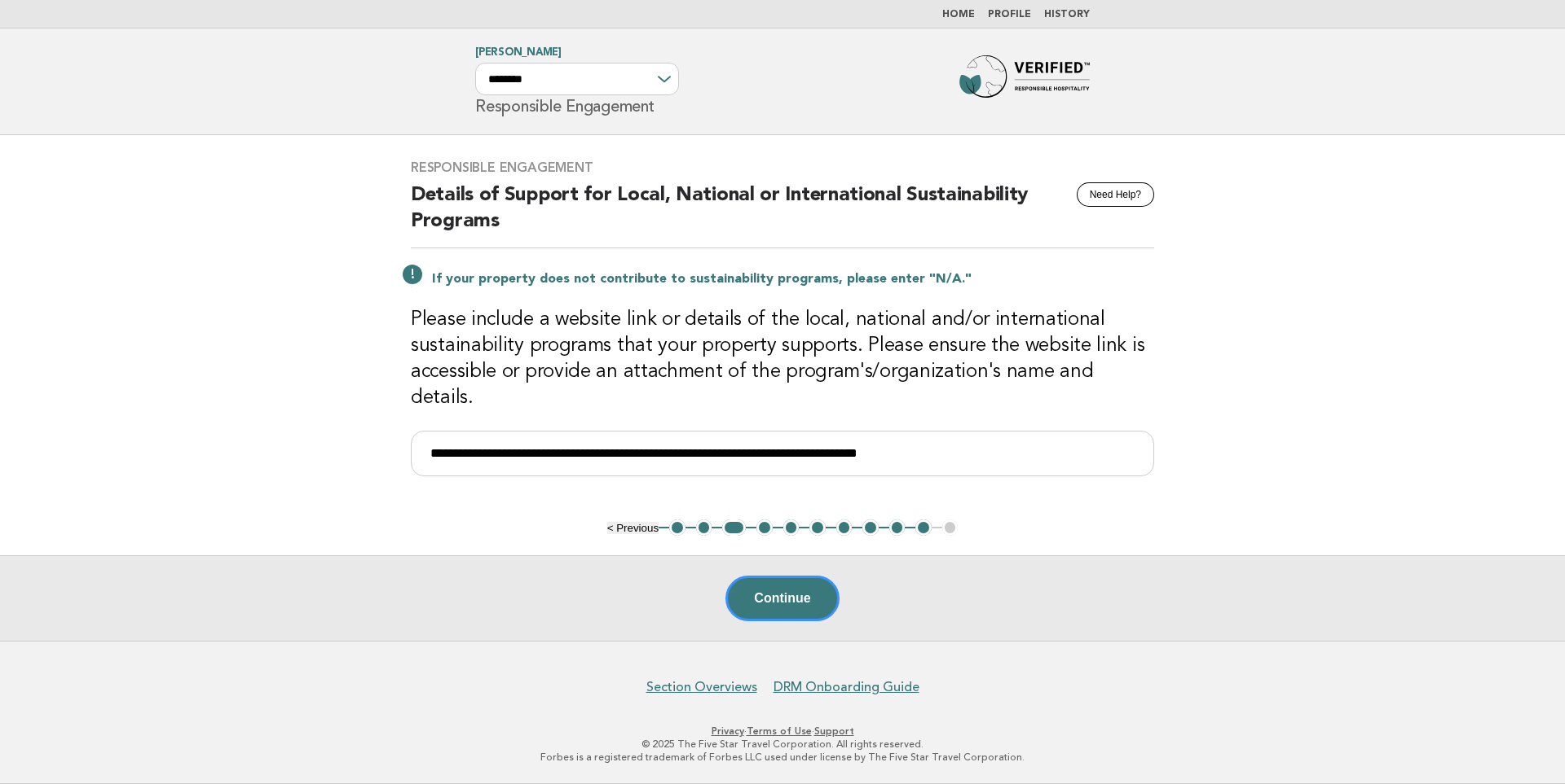
click at [700, 525] on button "2" at bounding box center [704, 528] width 16 height 16
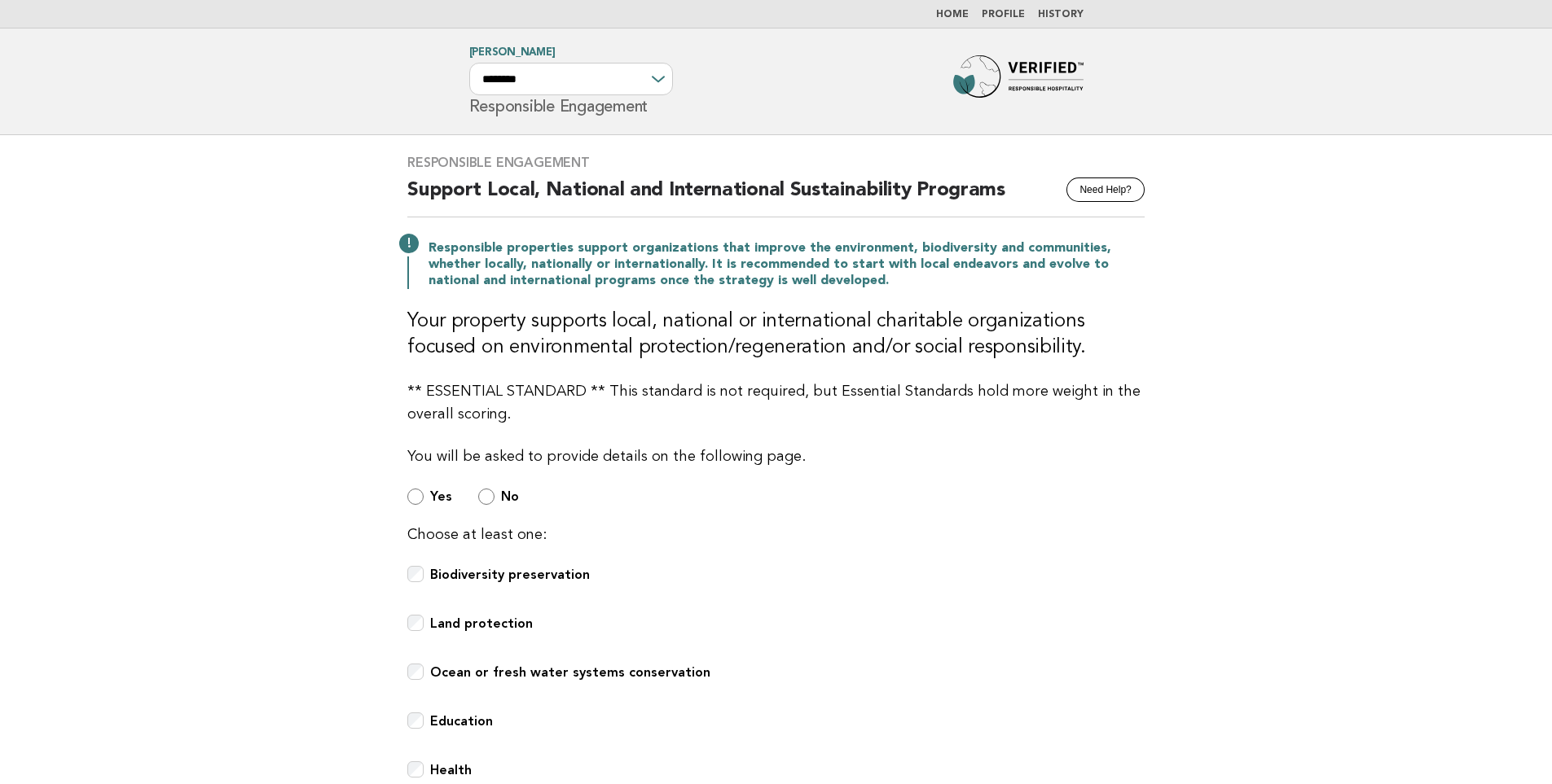
scroll to position [471, 0]
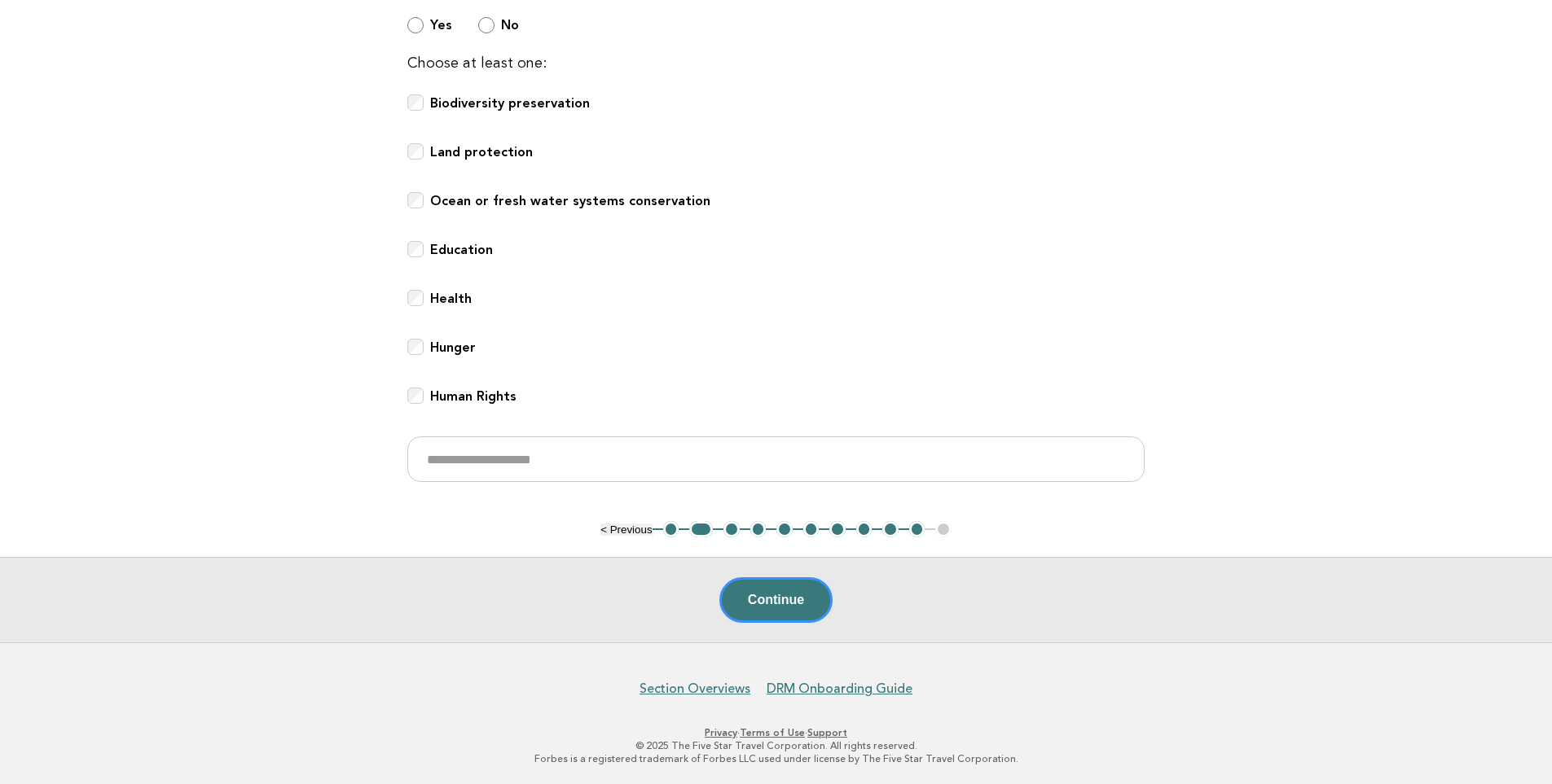
click at [731, 531] on button "3" at bounding box center [731, 530] width 16 height 16
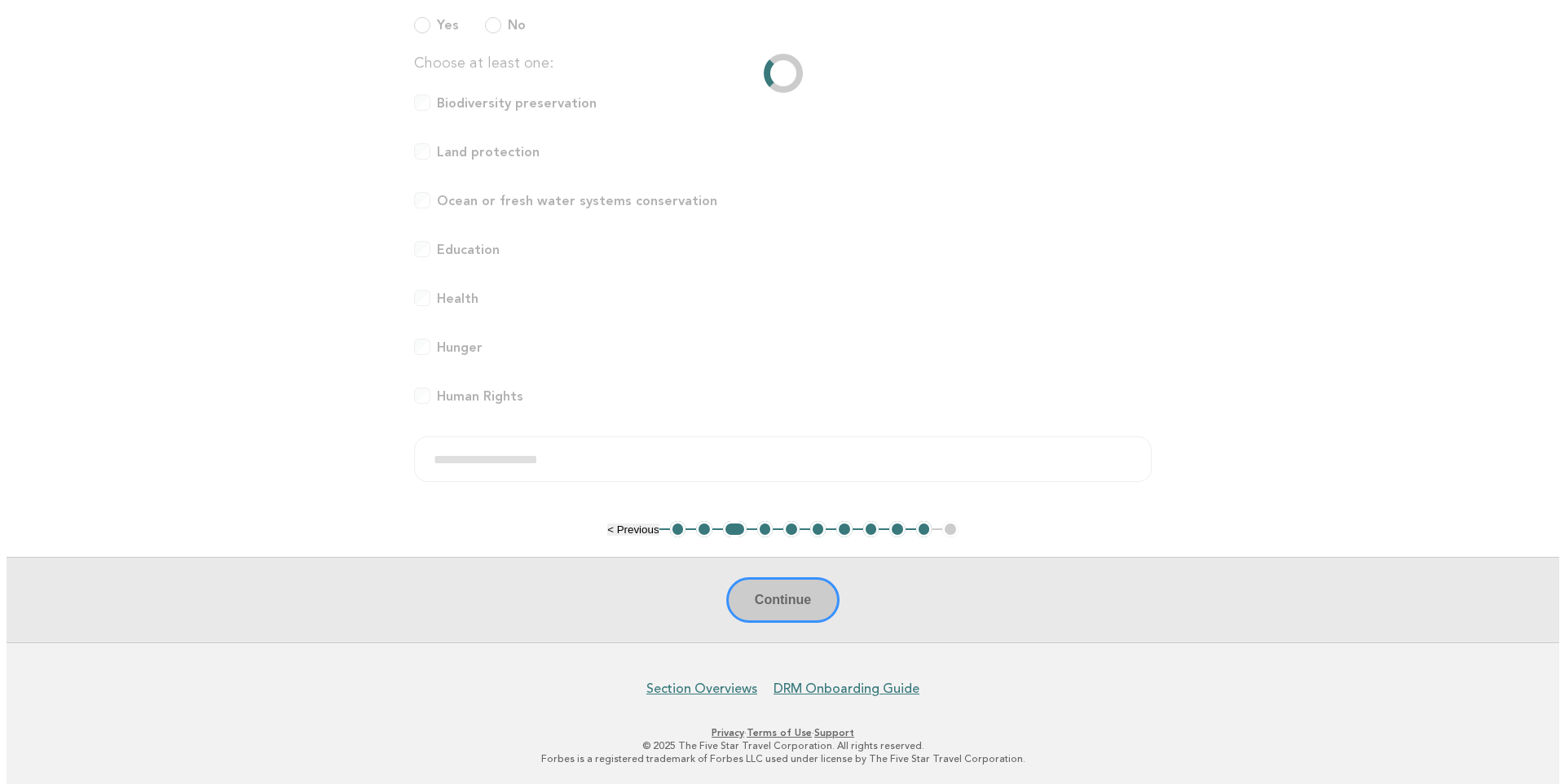
scroll to position [0, 0]
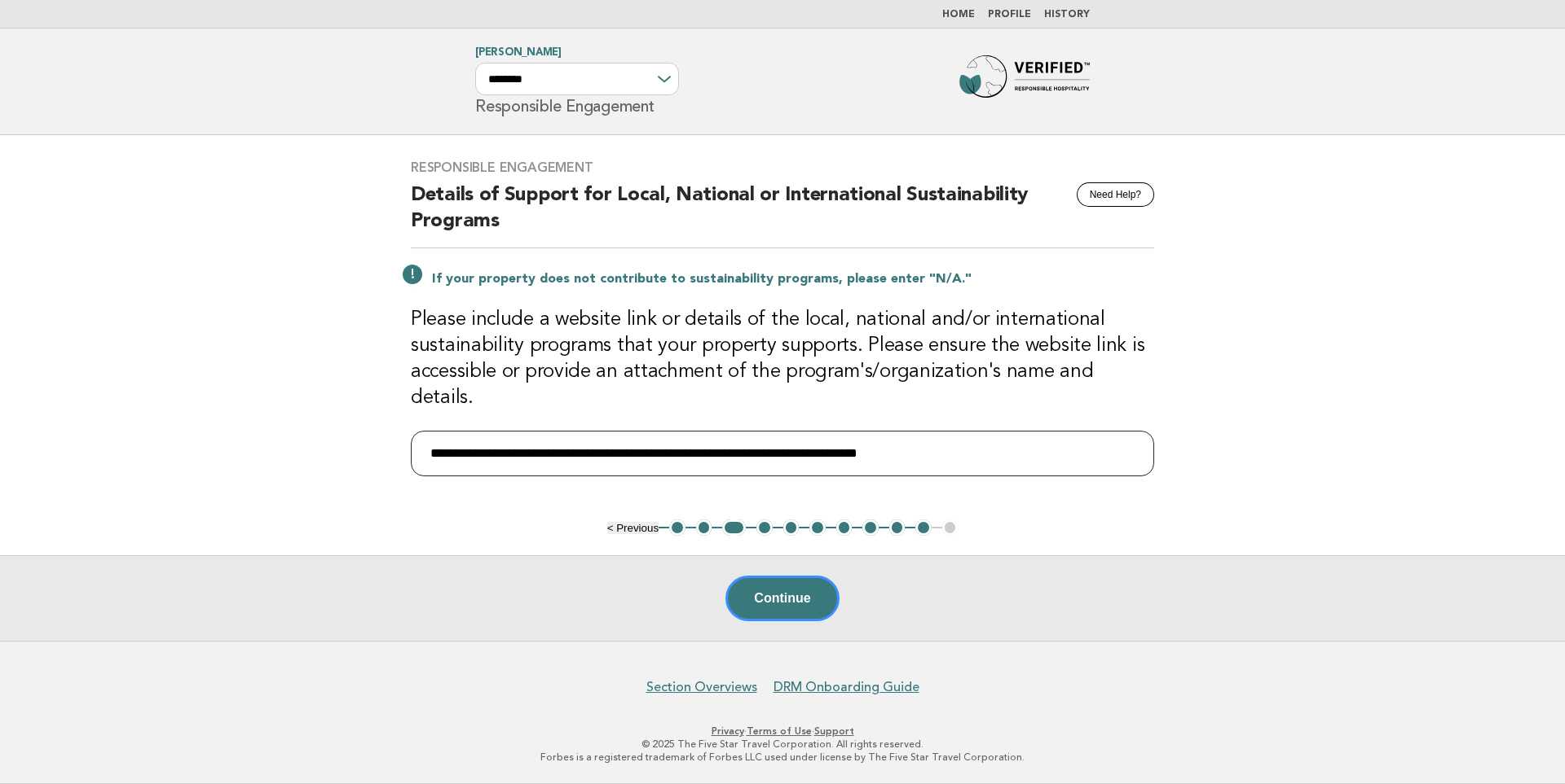
click at [559, 440] on input "**********" at bounding box center [782, 454] width 743 height 46
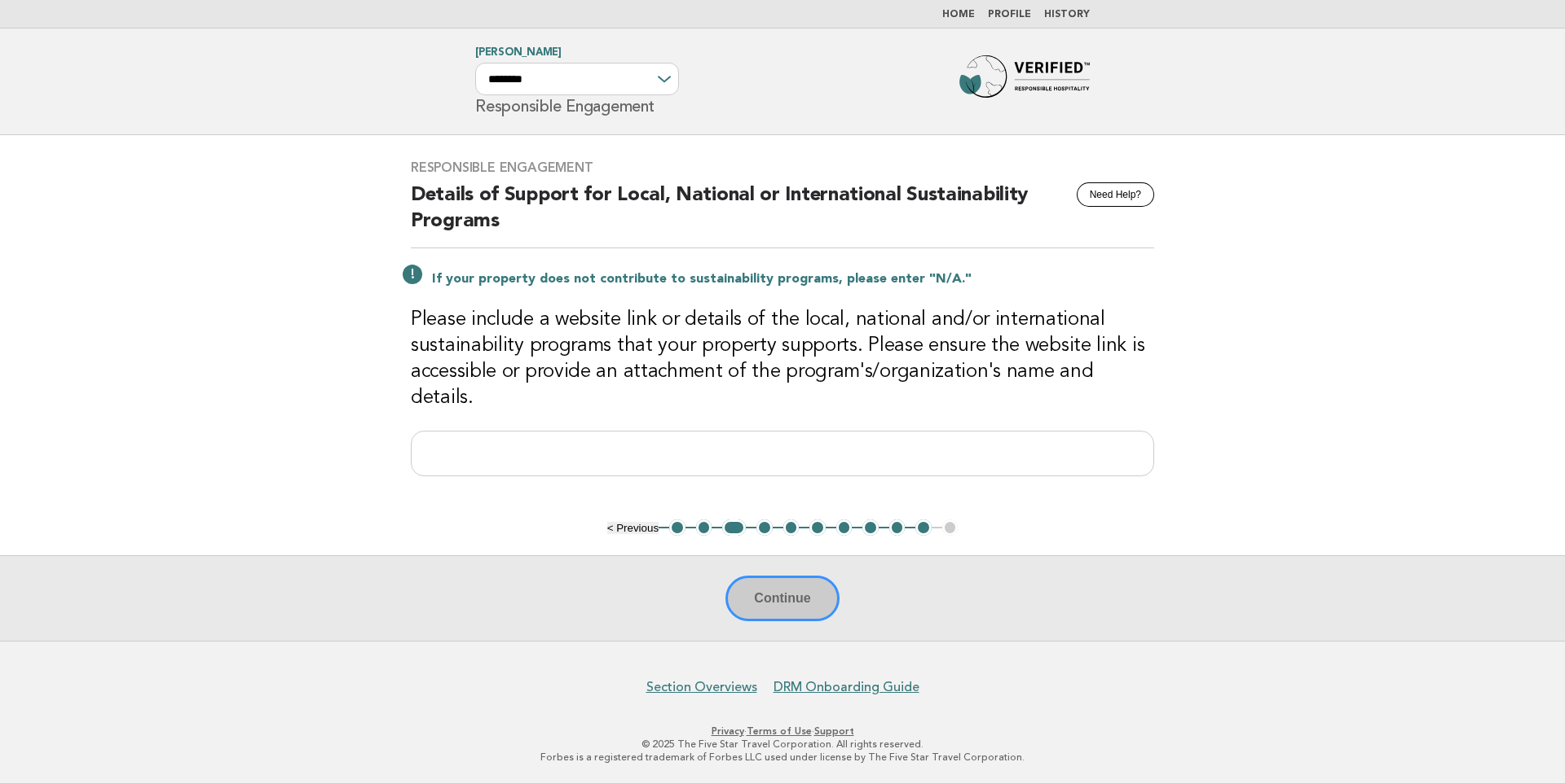
click at [102, 249] on main "Responsible Engagement Need Help? Details of Support for Local, National or Int…" at bounding box center [782, 387] width 1565 height 506
